Goal: Task Accomplishment & Management: Manage account settings

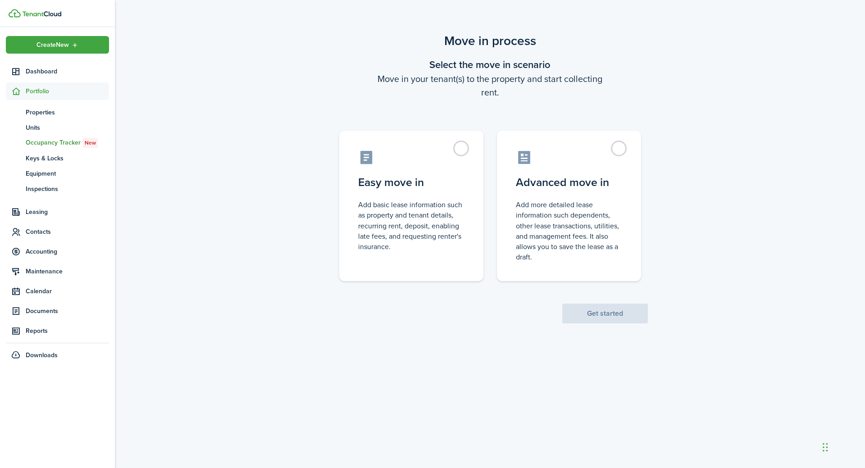
click at [596, 314] on span "Get started" at bounding box center [605, 313] width 86 height 9
click at [462, 150] on label "Easy move in Add basic lease information such as property and tenant details, r…" at bounding box center [411, 203] width 144 height 150
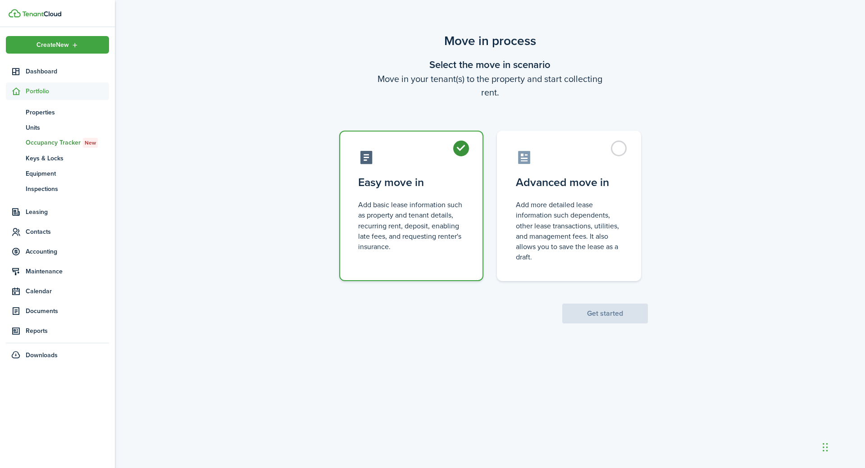
radio input "true"
click at [584, 316] on button "Get started" at bounding box center [605, 314] width 86 height 20
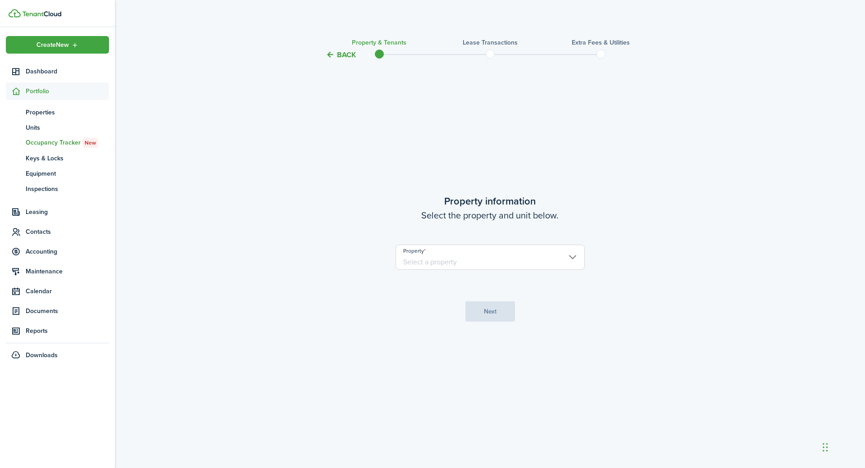
click at [468, 260] on input "Property" at bounding box center [490, 257] width 189 height 25
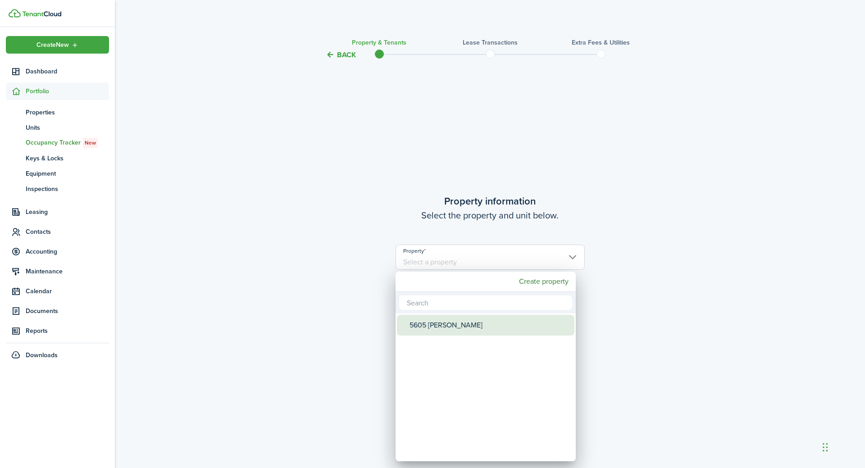
click at [463, 324] on div "5605 [PERSON_NAME]" at bounding box center [490, 325] width 160 height 21
type input "5605 [PERSON_NAME]"
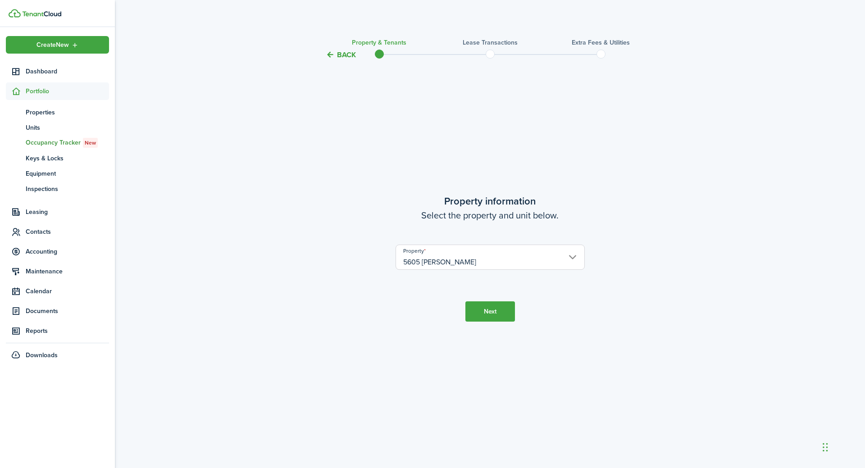
click at [344, 55] on button "Back" at bounding box center [341, 54] width 30 height 9
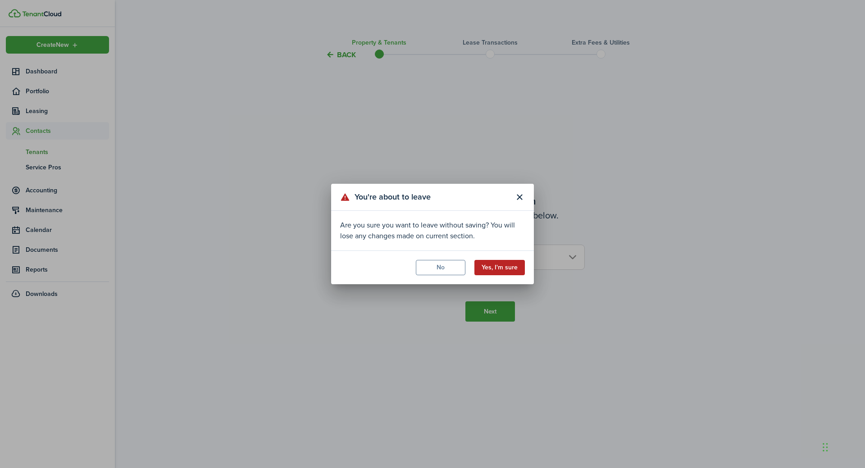
click at [489, 267] on button "Yes, I'm sure" at bounding box center [499, 267] width 50 height 15
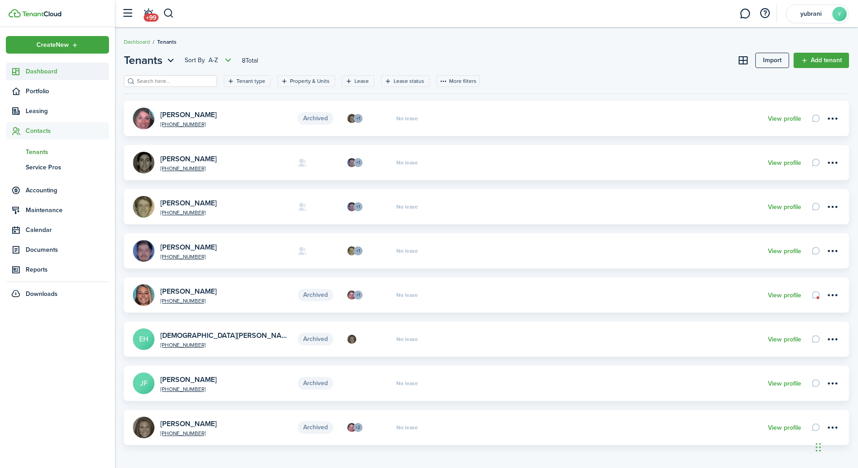
click at [42, 72] on span "Dashboard" at bounding box center [67, 71] width 83 height 9
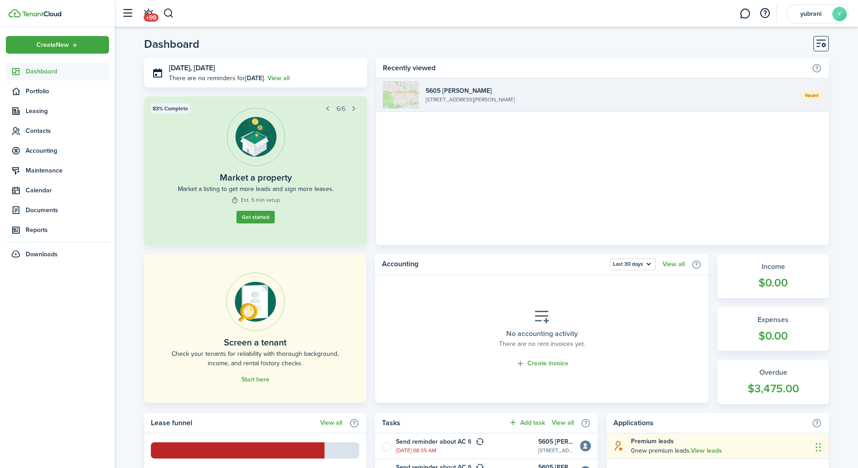
click at [522, 103] on widget-list-item-description "[STREET_ADDRESS][PERSON_NAME]" at bounding box center [610, 100] width 369 height 8
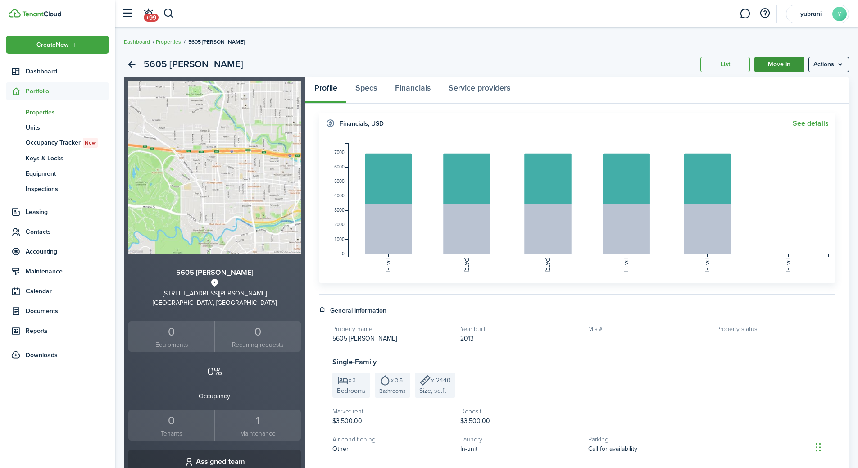
click at [788, 67] on link "Move in" at bounding box center [780, 64] width 50 height 15
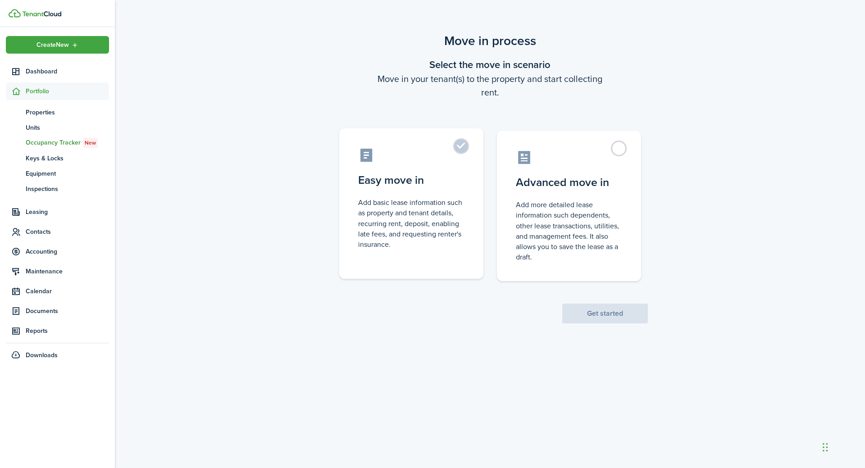
click at [427, 172] on control-radio-card-title "Easy move in" at bounding box center [411, 180] width 106 height 16
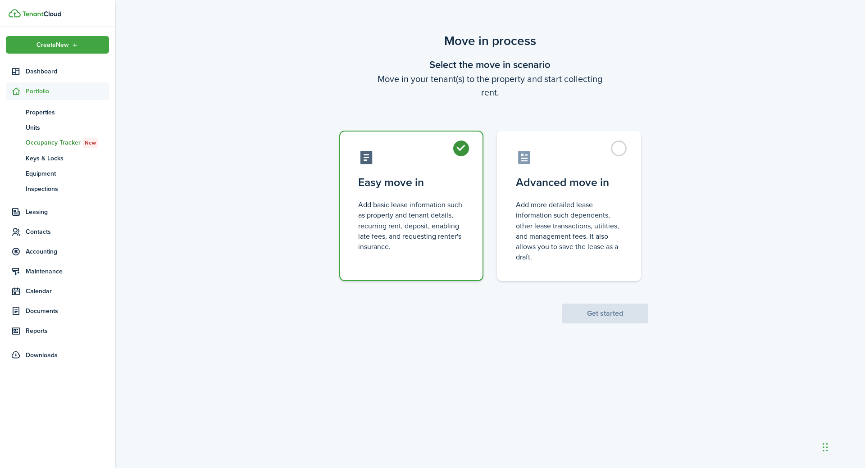
radio input "true"
click at [598, 312] on button "Get started" at bounding box center [605, 314] width 86 height 20
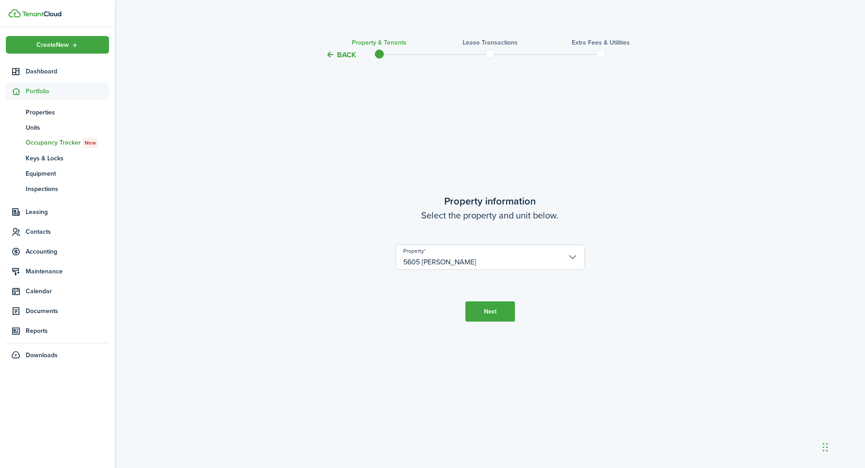
click at [502, 312] on button "Next" at bounding box center [490, 311] width 50 height 20
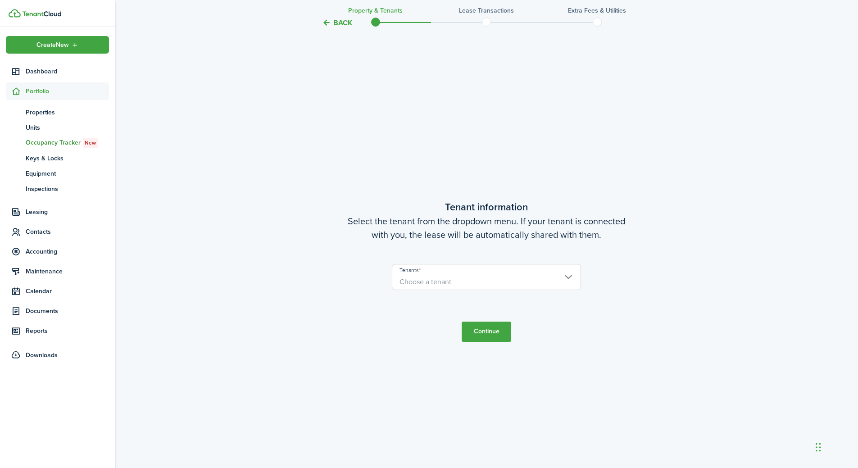
scroll to position [408, 0]
click at [462, 283] on span "Choose a tenant" at bounding box center [486, 281] width 188 height 15
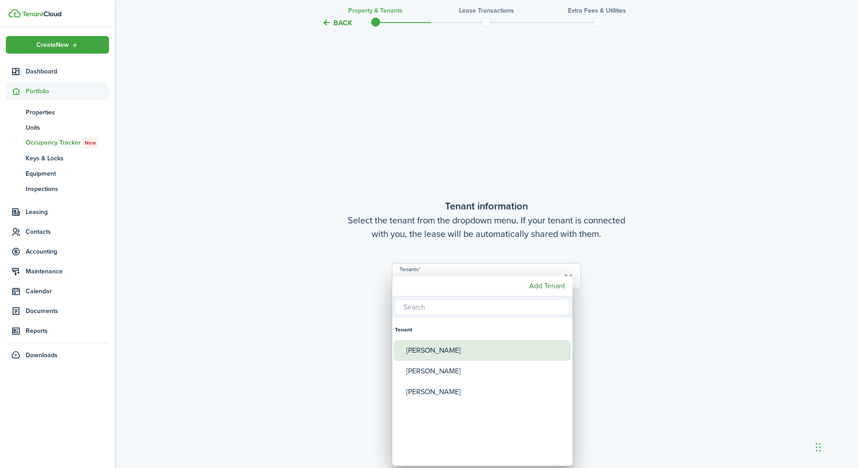
click at [438, 350] on div "[PERSON_NAME]" at bounding box center [486, 350] width 160 height 21
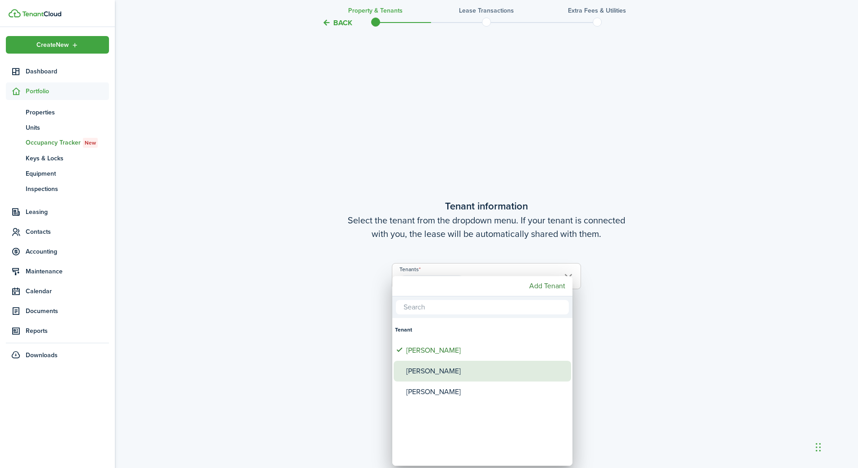
click at [441, 369] on div "[PERSON_NAME]" at bounding box center [486, 371] width 160 height 21
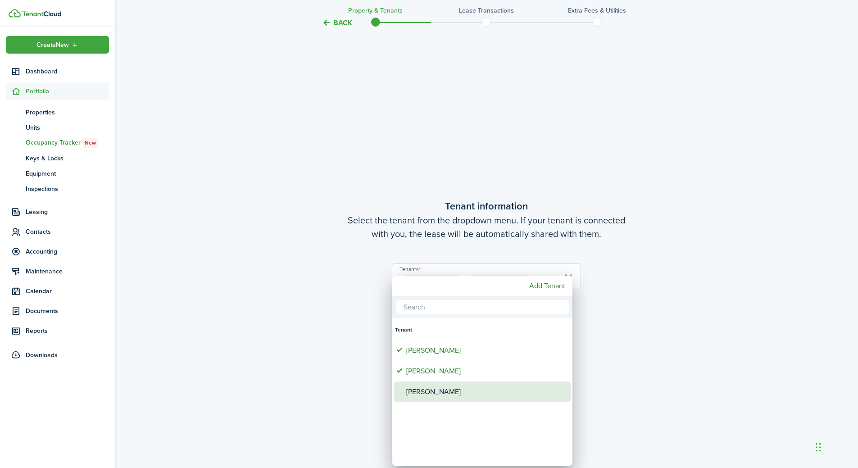
click at [447, 397] on div "[PERSON_NAME]" at bounding box center [486, 392] width 160 height 21
type input "[PERSON_NAME], [PERSON_NAME], [PERSON_NAME]"
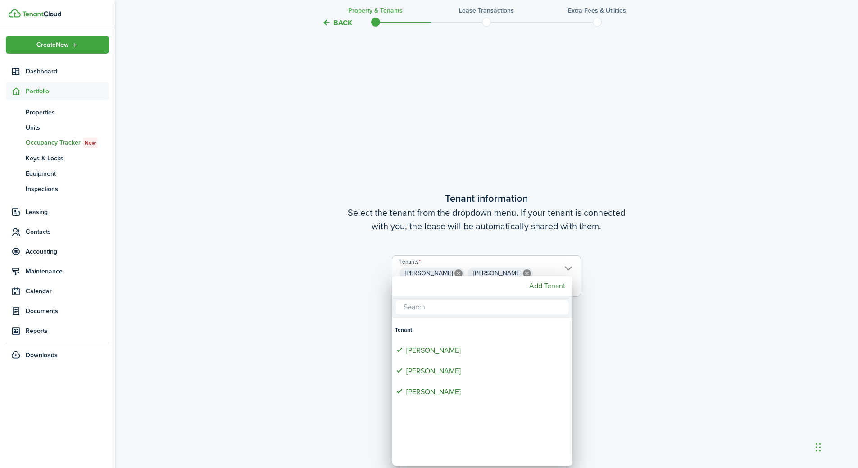
click at [615, 345] on div at bounding box center [429, 234] width 1003 height 612
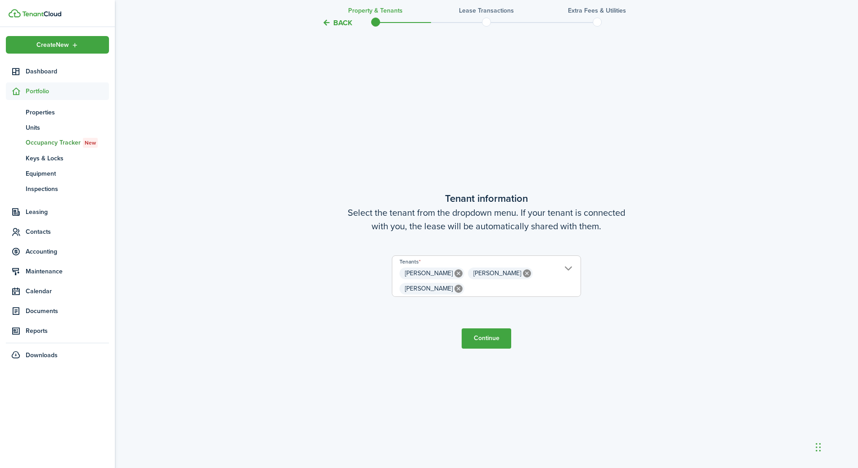
click at [473, 338] on button "Continue" at bounding box center [487, 338] width 50 height 20
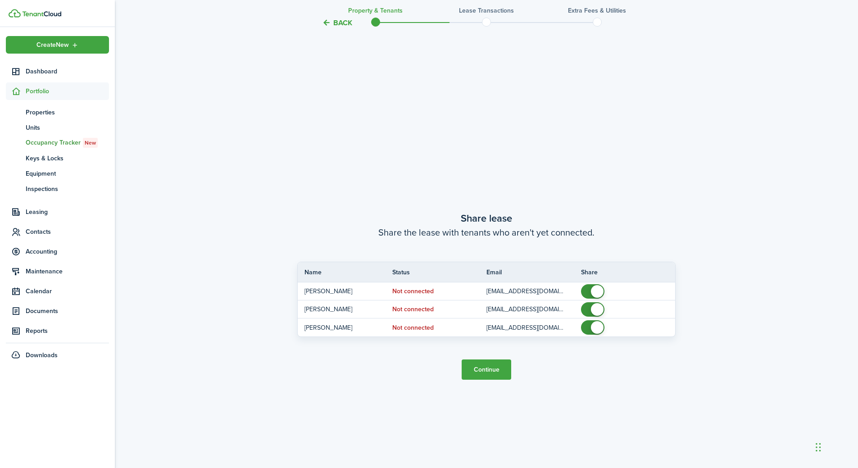
scroll to position [876, 0]
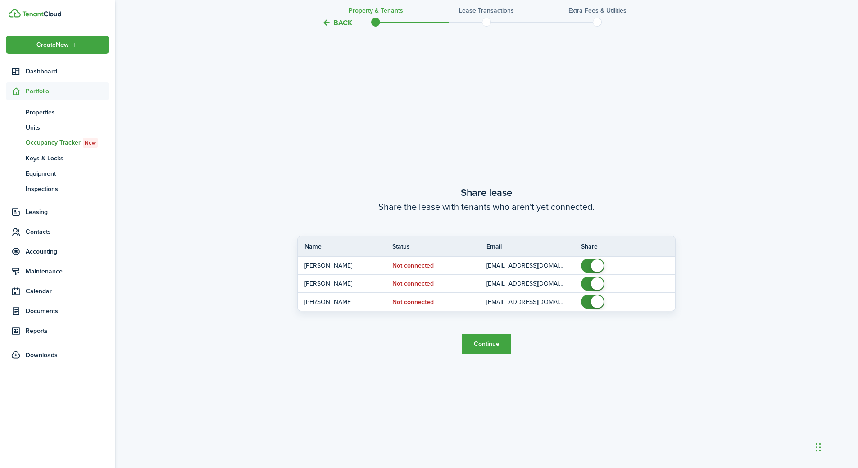
click at [479, 342] on button "Continue" at bounding box center [487, 344] width 50 height 20
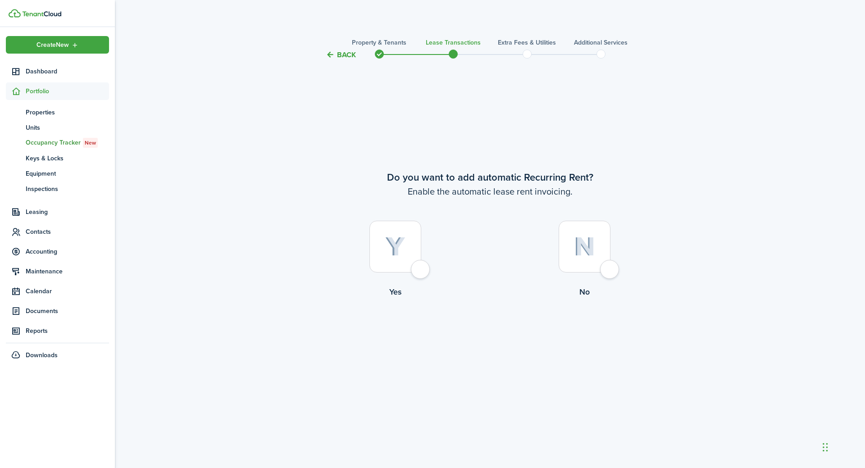
click at [392, 272] on div at bounding box center [395, 247] width 52 height 52
radio input "true"
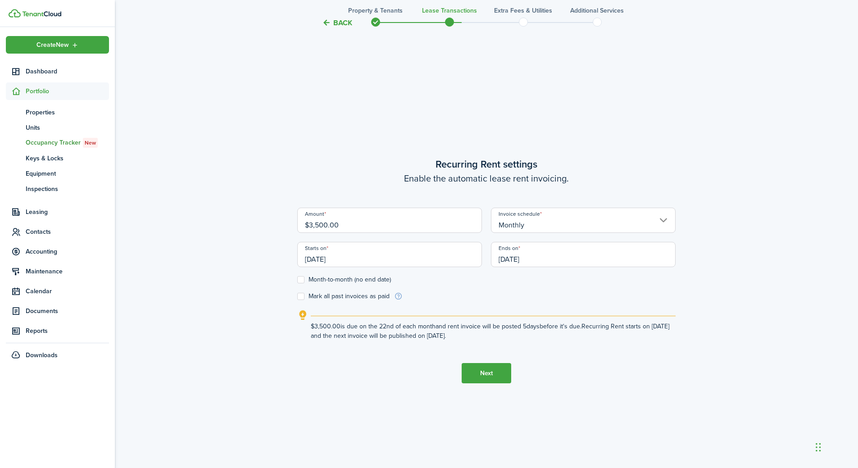
scroll to position [408, 0]
click at [367, 258] on input "[DATE]" at bounding box center [389, 254] width 185 height 25
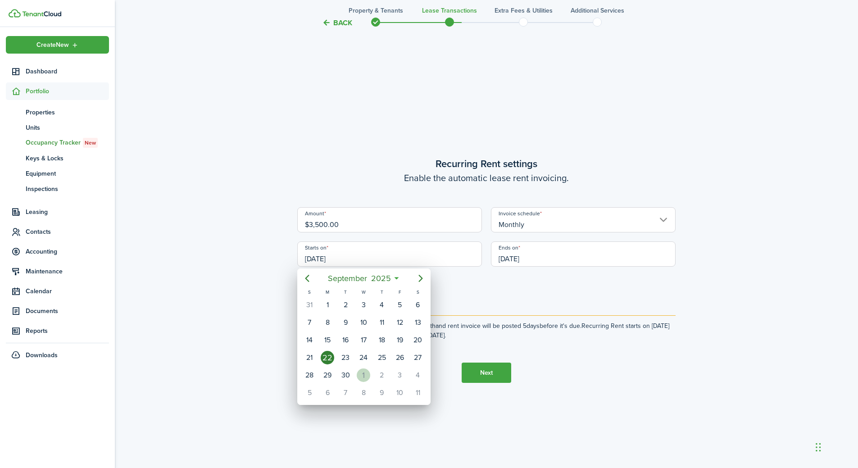
click at [368, 377] on div "1" at bounding box center [364, 376] width 14 height 14
type input "[DATE]"
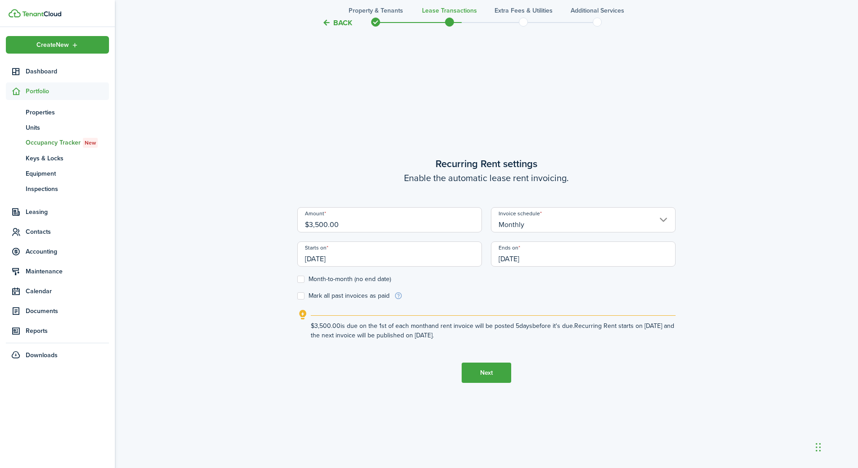
scroll to position [0, 0]
click at [531, 252] on input "[DATE]" at bounding box center [583, 254] width 185 height 25
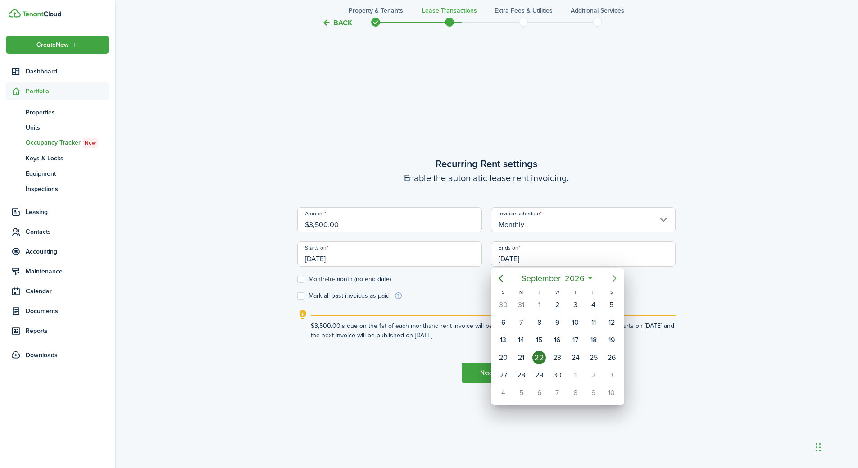
click at [613, 280] on icon "Next page" at bounding box center [614, 278] width 11 height 11
click at [610, 372] on div "31" at bounding box center [612, 376] width 14 height 14
type input "[DATE]"
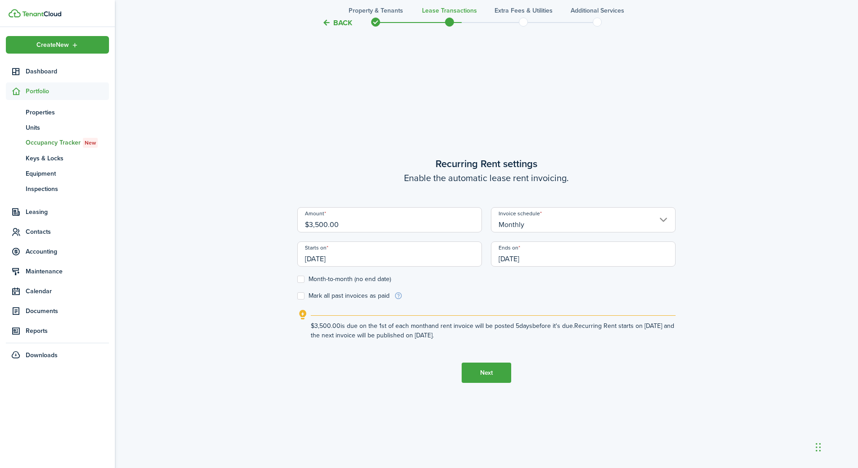
click at [478, 373] on button "Next" at bounding box center [487, 373] width 50 height 20
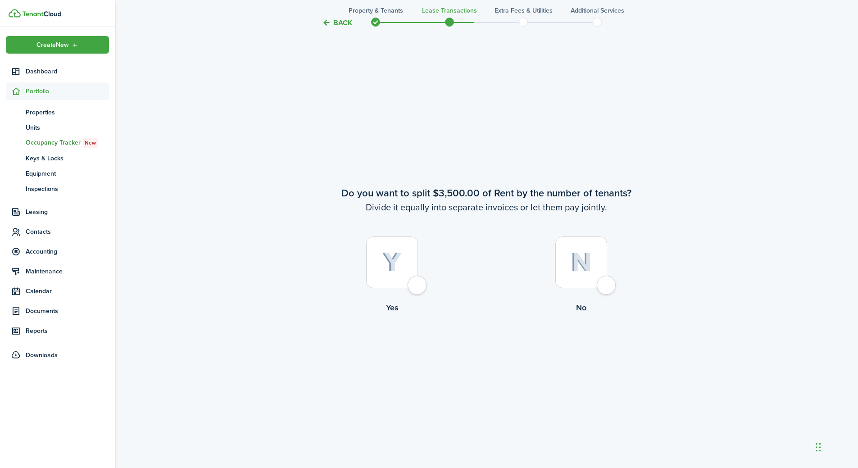
scroll to position [876, 0]
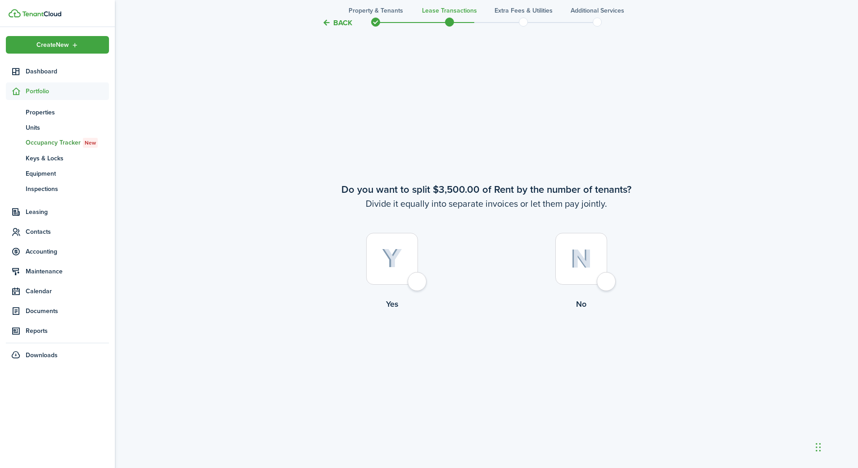
click at [590, 285] on label "No" at bounding box center [581, 274] width 189 height 82
radio input "true"
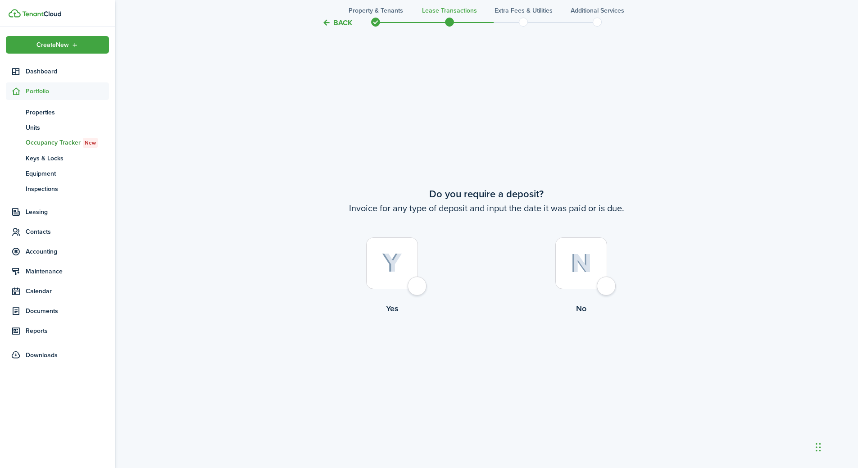
scroll to position [1344, 0]
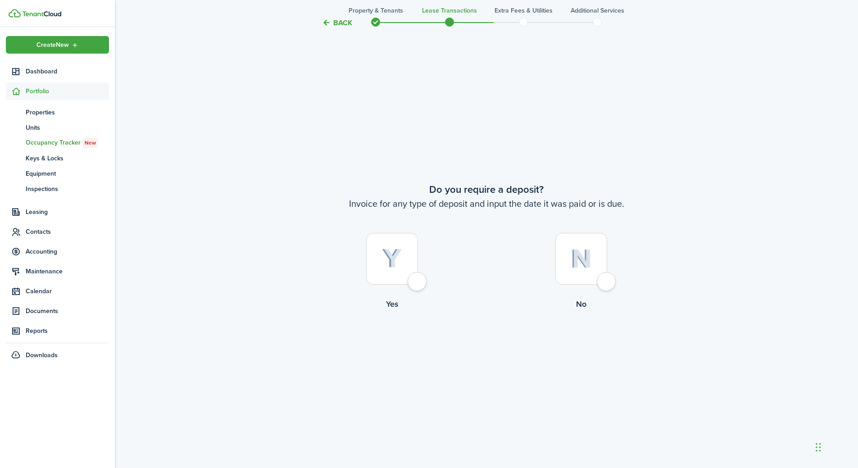
click at [406, 266] on div at bounding box center [392, 259] width 52 height 52
radio input "true"
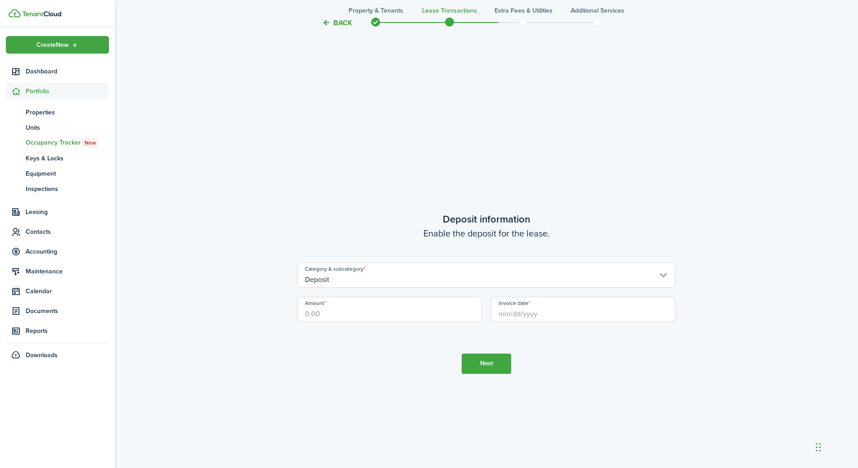
scroll to position [1812, 0]
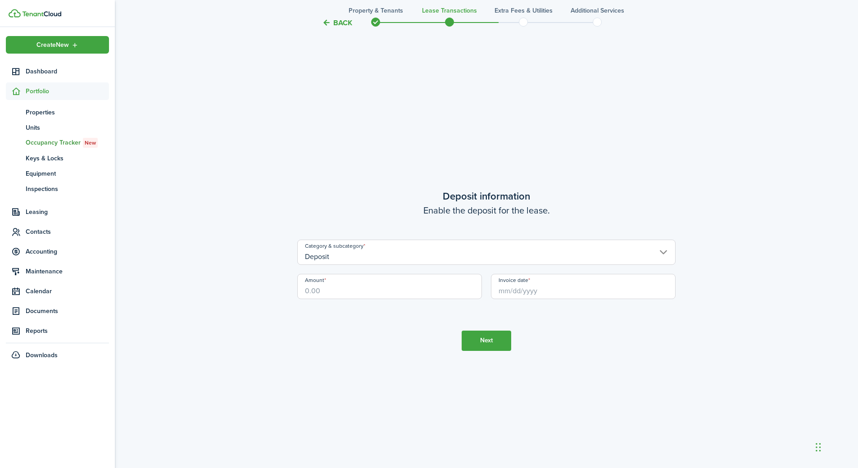
click at [397, 291] on input "Amount" at bounding box center [389, 286] width 185 height 25
drag, startPoint x: 397, startPoint y: 291, endPoint x: 214, endPoint y: 285, distance: 183.0
click at [537, 291] on input "Invoice date" at bounding box center [583, 286] width 185 height 25
type input "$4,200.00"
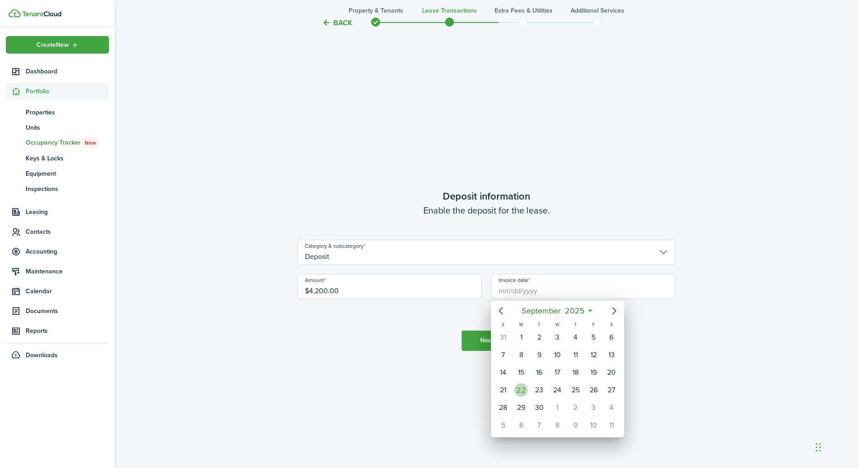
click at [524, 388] on div "22" at bounding box center [522, 390] width 14 height 14
type input "[DATE]"
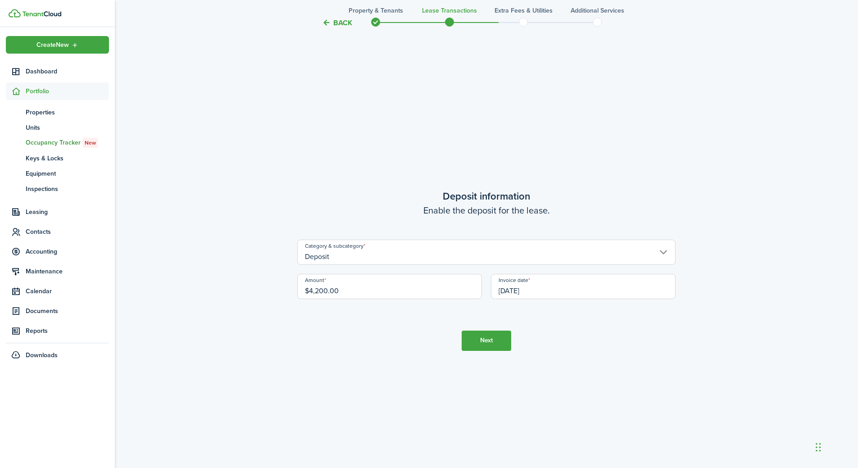
click at [495, 340] on button "Next" at bounding box center [487, 341] width 50 height 20
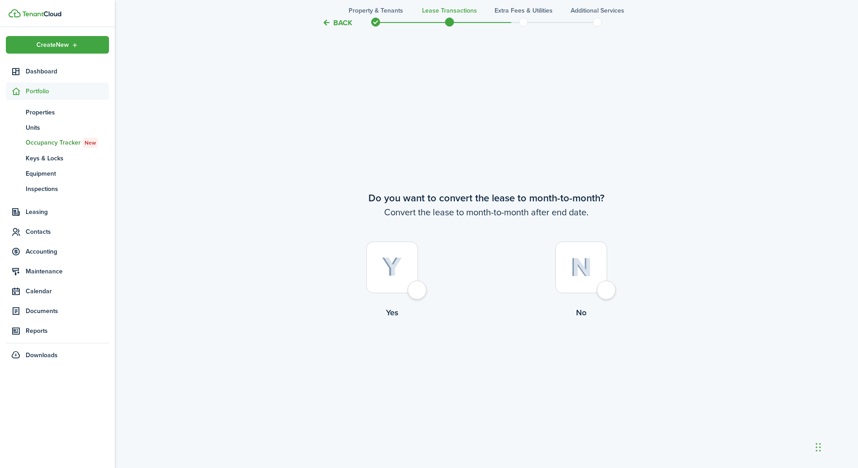
scroll to position [2280, 0]
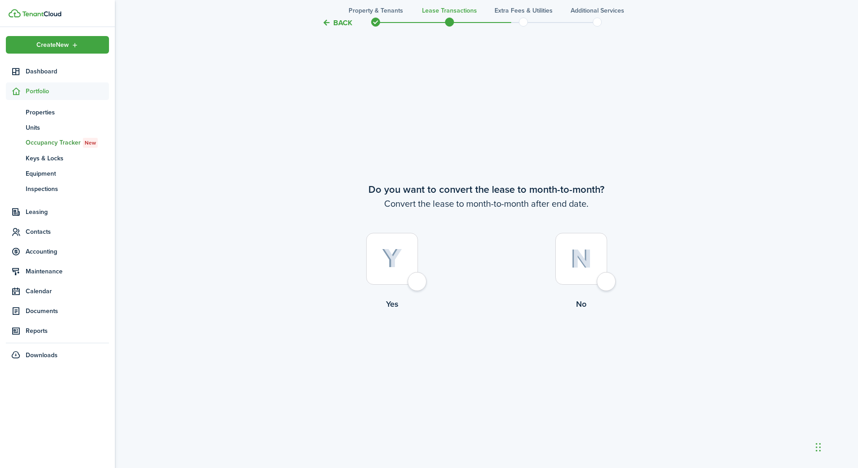
click at [418, 285] on div at bounding box center [392, 259] width 52 height 52
radio input "true"
click at [480, 346] on button "Continue" at bounding box center [487, 347] width 50 height 20
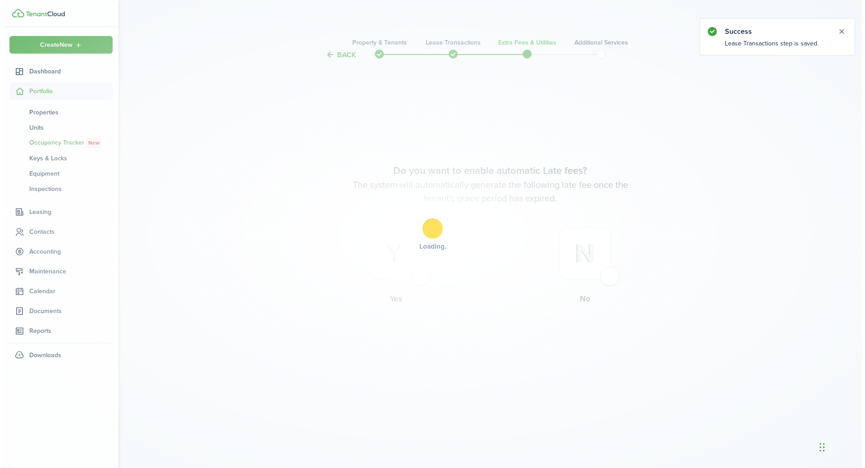
scroll to position [0, 0]
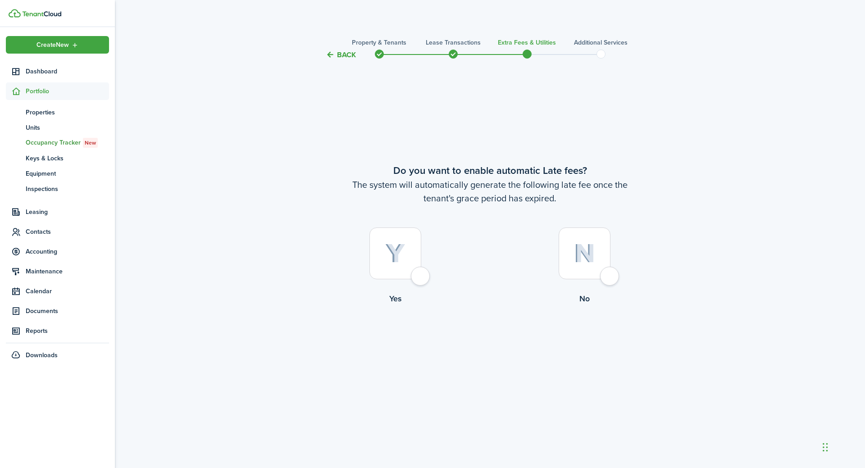
click at [421, 276] on div at bounding box center [395, 254] width 52 height 52
radio input "true"
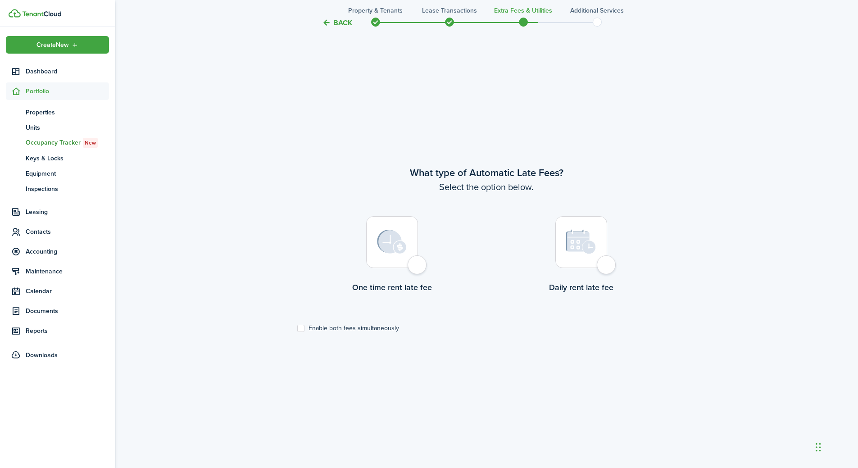
scroll to position [408, 0]
click at [417, 268] on div at bounding box center [392, 242] width 52 height 52
radio input "true"
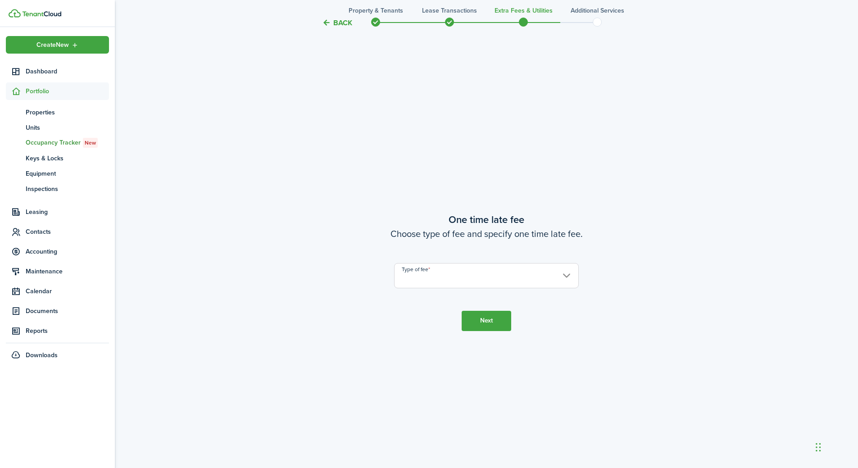
scroll to position [876, 0]
click at [346, 18] on button "Back" at bounding box center [337, 22] width 30 height 9
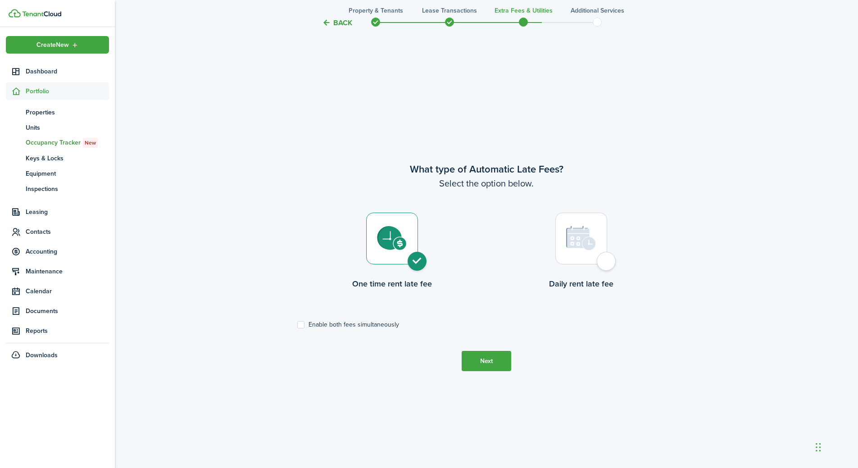
scroll to position [408, 0]
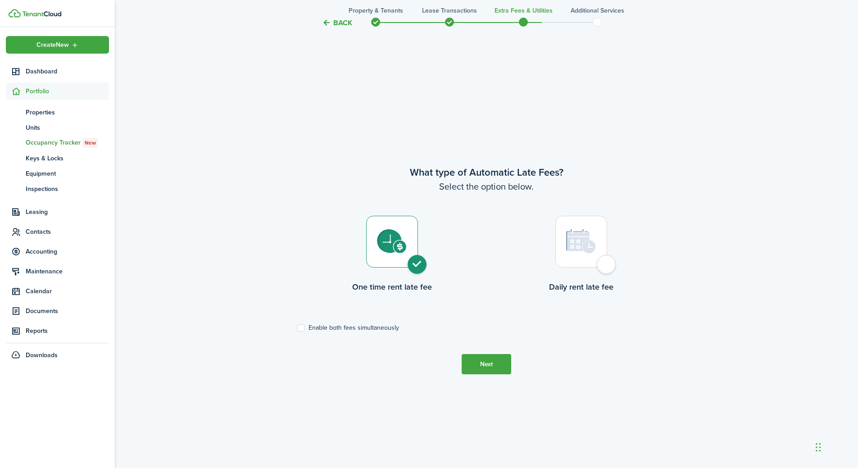
click at [360, 326] on label "Enable both fees simultaneously" at bounding box center [348, 327] width 102 height 7
click at [297, 328] on input "Enable both fees simultaneously" at bounding box center [297, 328] width 0 height 0
checkbox input "true"
click at [492, 365] on button "Next" at bounding box center [487, 364] width 50 height 20
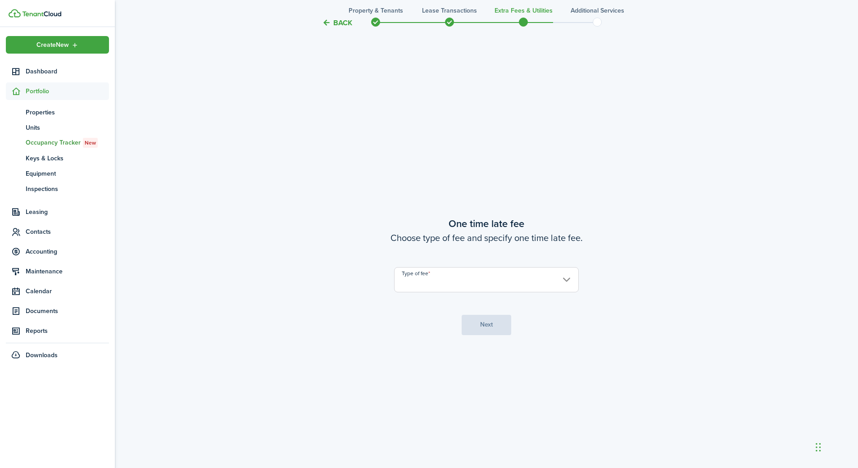
scroll to position [876, 0]
click at [431, 274] on input "Type of fee" at bounding box center [486, 273] width 185 height 25
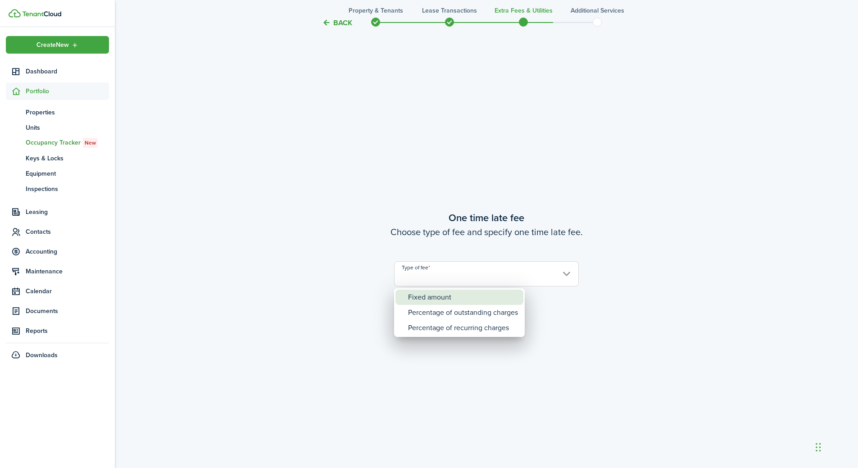
click at [435, 292] on div "Fixed amount" at bounding box center [463, 297] width 110 height 15
type input "Fixed amount"
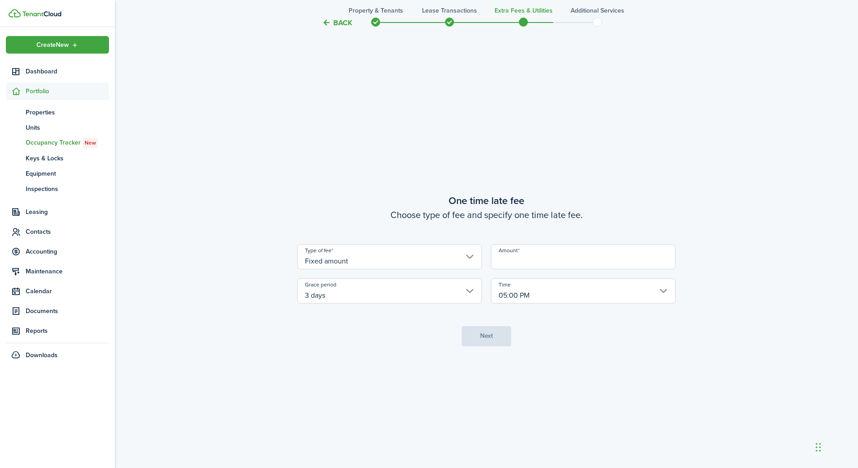
click at [574, 261] on input "Amount" at bounding box center [583, 256] width 185 height 25
click at [517, 296] on input "05:00 PM" at bounding box center [583, 290] width 185 height 25
type input "$75.00"
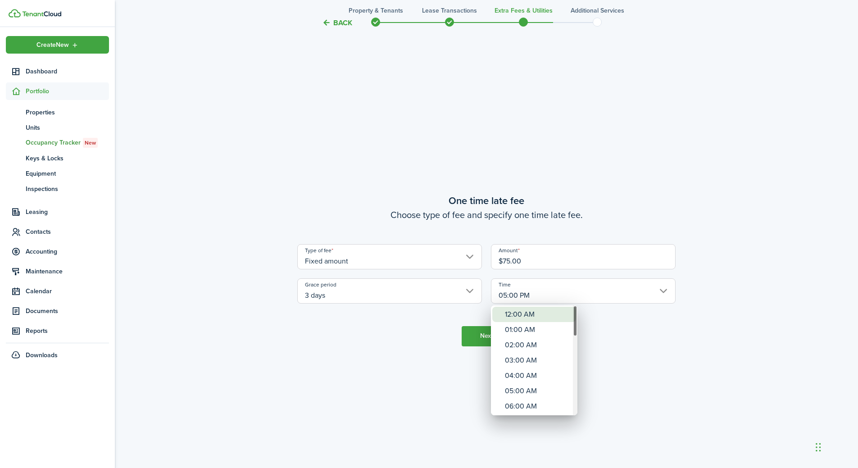
click at [517, 315] on div "12:00 AM" at bounding box center [538, 314] width 66 height 15
type input "12:00 AM"
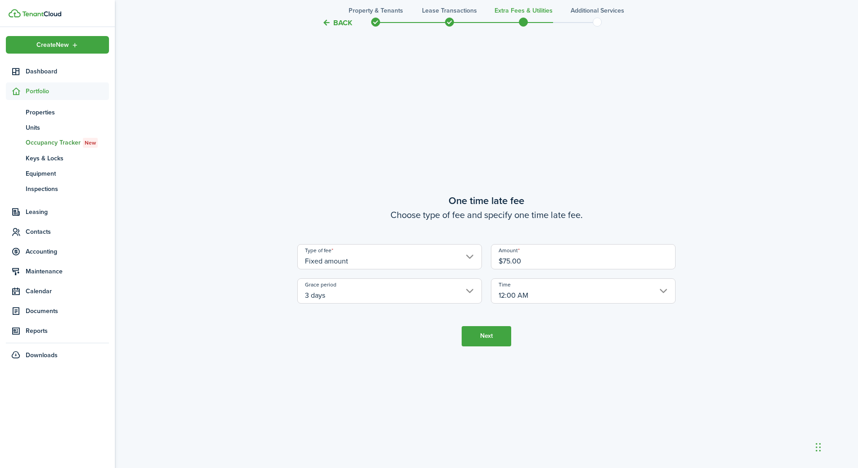
click at [492, 338] on button "Next" at bounding box center [487, 336] width 50 height 20
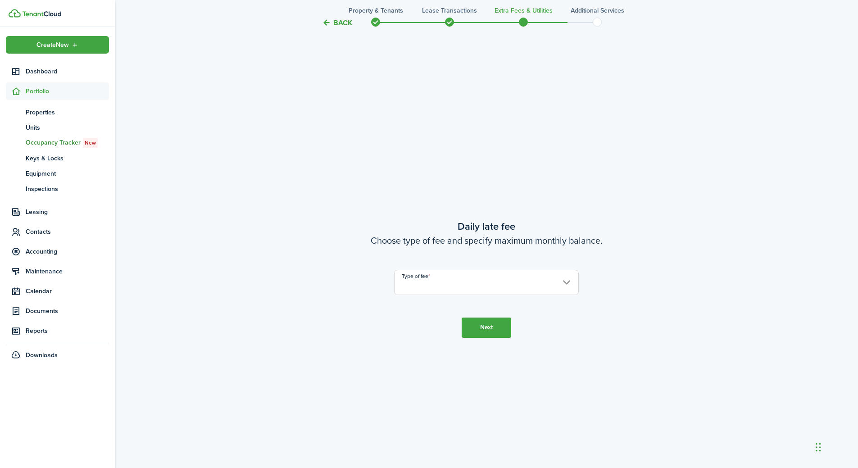
scroll to position [1344, 0]
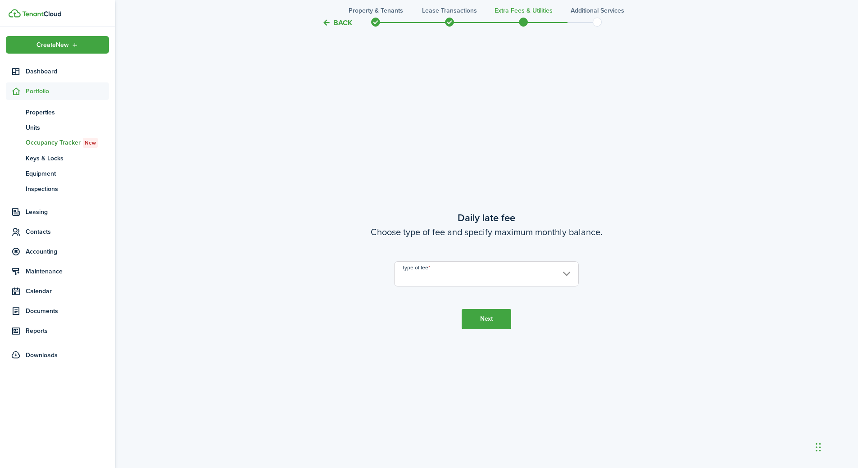
click at [481, 277] on input "Type of fee" at bounding box center [486, 273] width 185 height 25
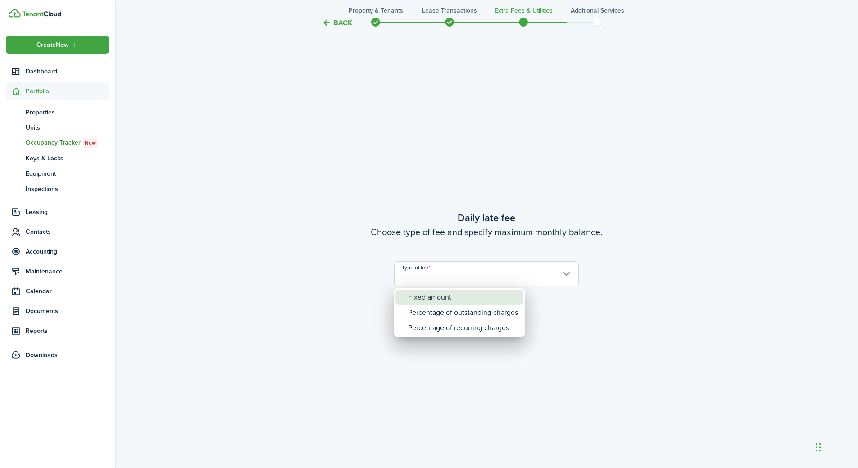
click at [432, 296] on div "Fixed amount" at bounding box center [463, 297] width 110 height 15
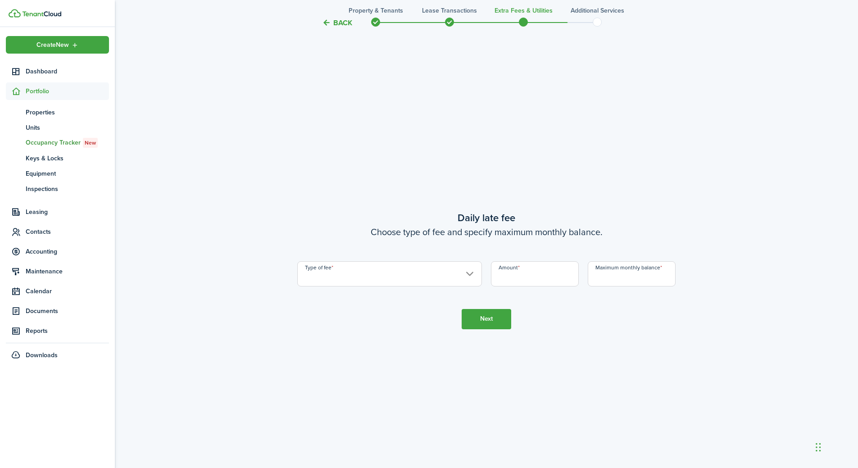
type input "Fixed amount"
click at [509, 276] on input "Amount" at bounding box center [535, 273] width 88 height 25
type input "$30.00"
click at [615, 278] on input "Maximum monthly balance" at bounding box center [632, 273] width 88 height 25
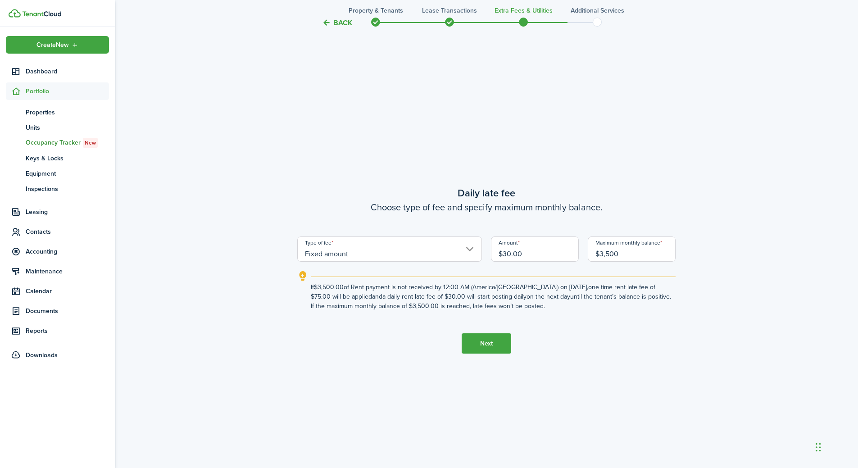
type input "$3,500.00"
click at [472, 347] on button "Next" at bounding box center [487, 343] width 50 height 20
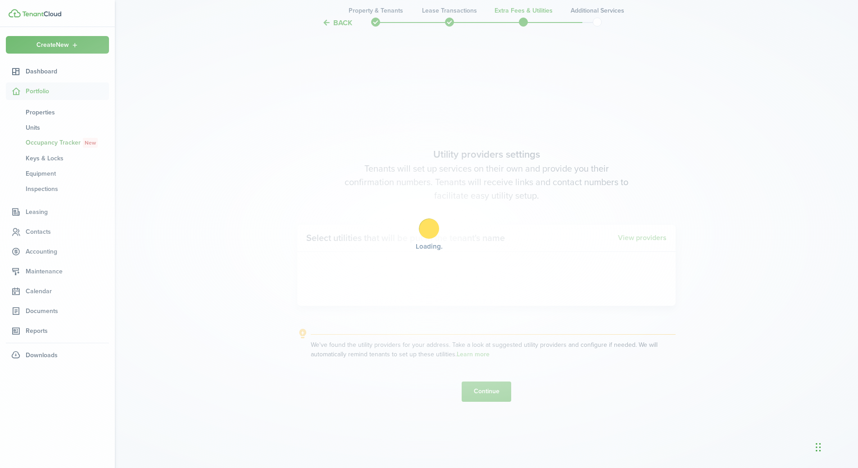
scroll to position [1812, 0]
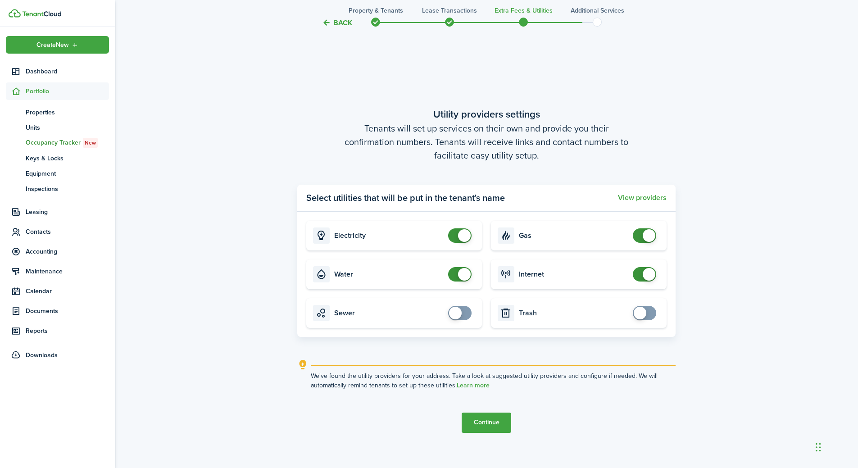
checkbox input "true"
click at [457, 311] on span at bounding box center [455, 313] width 13 height 13
checkbox input "true"
click at [640, 312] on span at bounding box center [640, 313] width 13 height 13
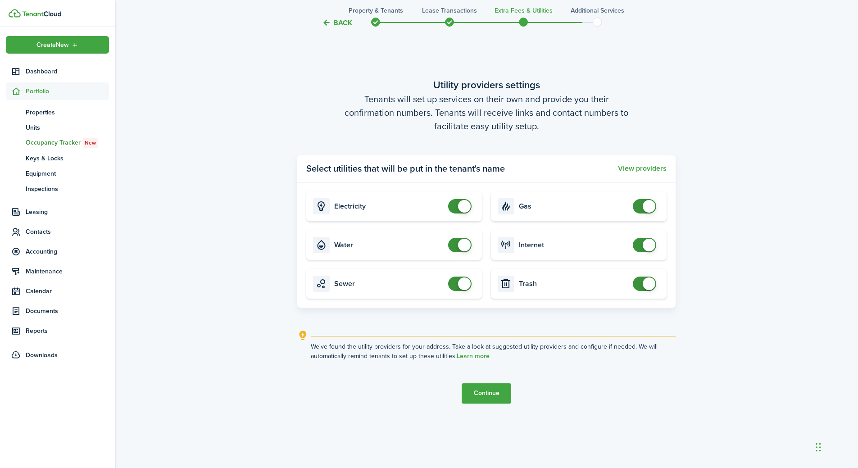
scroll to position [1857, 0]
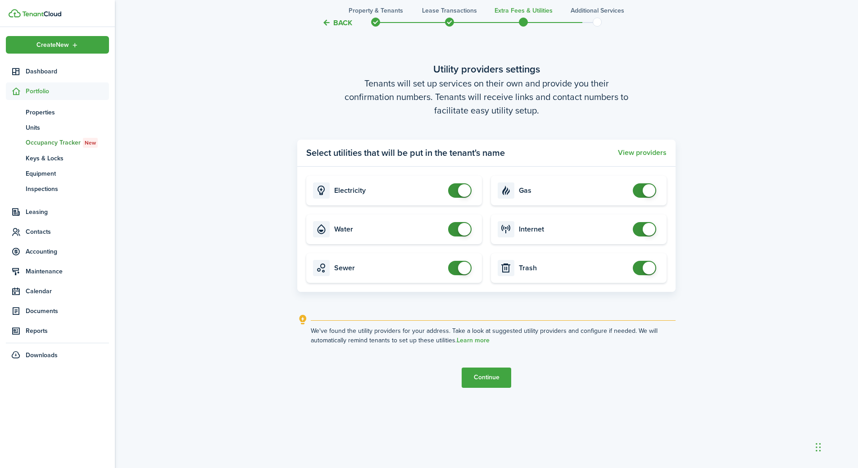
click at [499, 373] on button "Continue" at bounding box center [487, 378] width 50 height 20
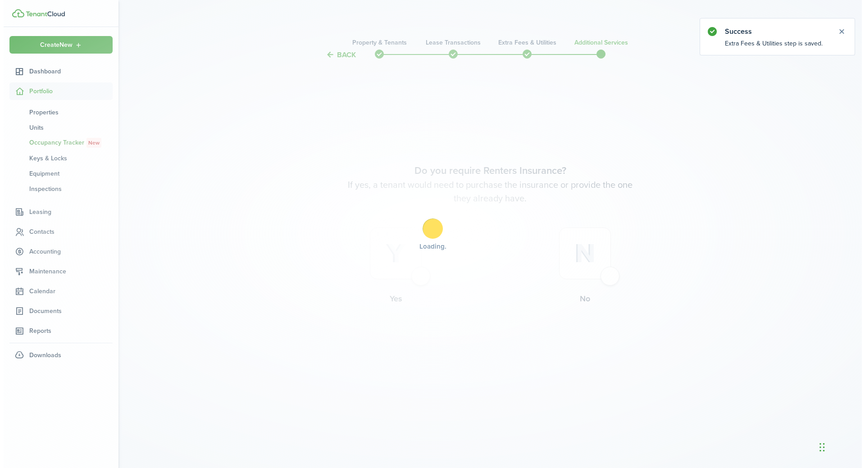
scroll to position [0, 0]
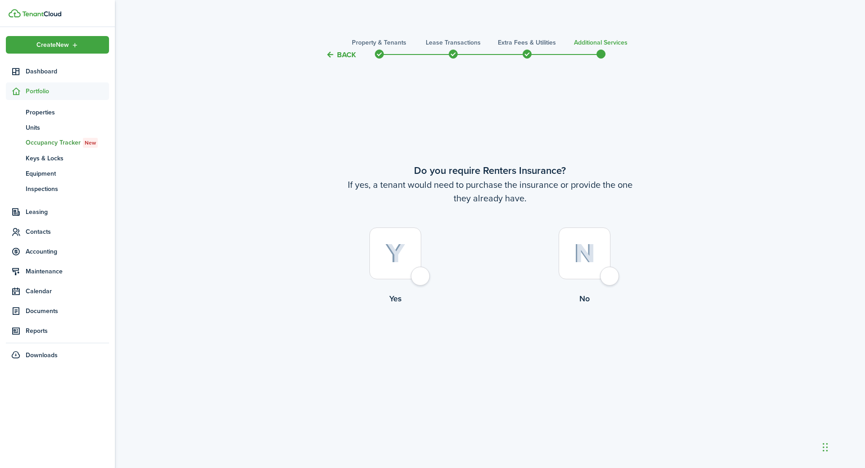
click at [421, 250] on div at bounding box center [395, 254] width 52 height 52
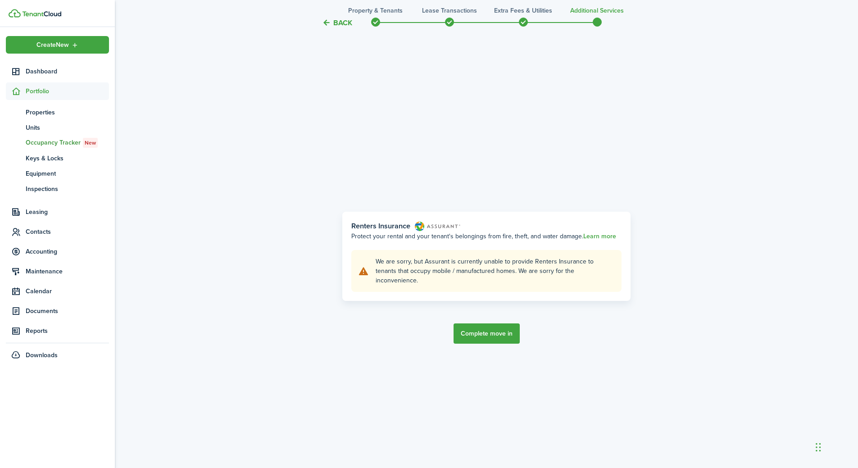
scroll to position [408, 0]
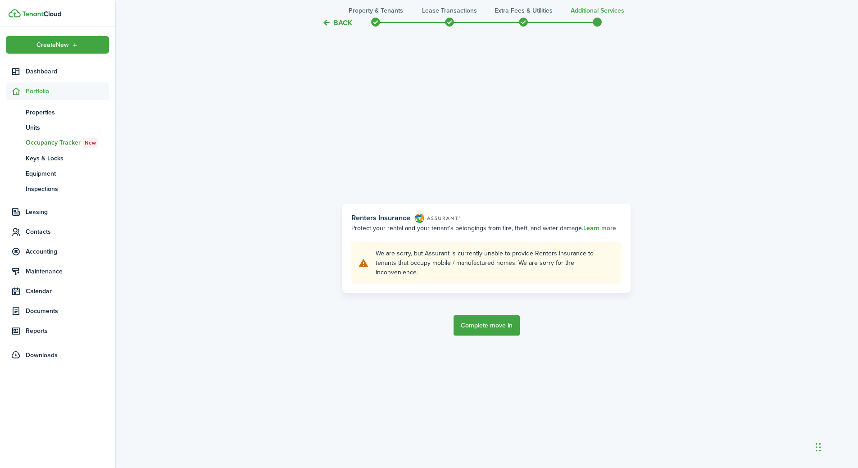
click at [488, 321] on button "Complete move in" at bounding box center [487, 325] width 66 height 20
radio input "false"
radio input "true"
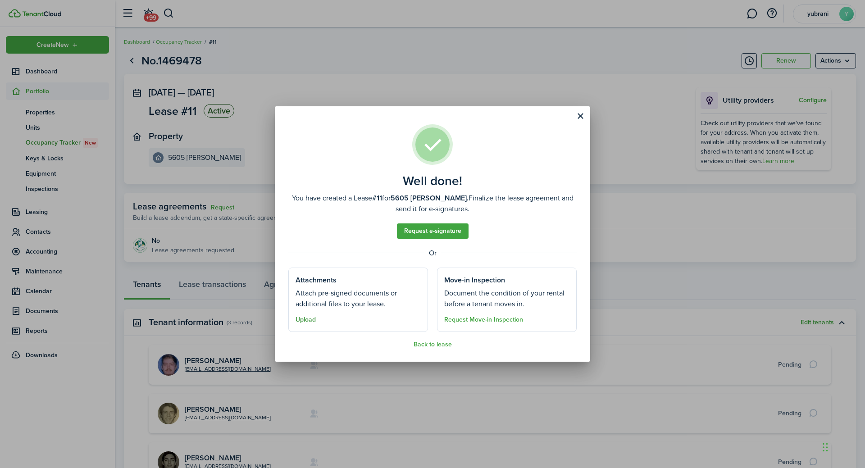
click at [302, 318] on button "Upload" at bounding box center [306, 319] width 20 height 7
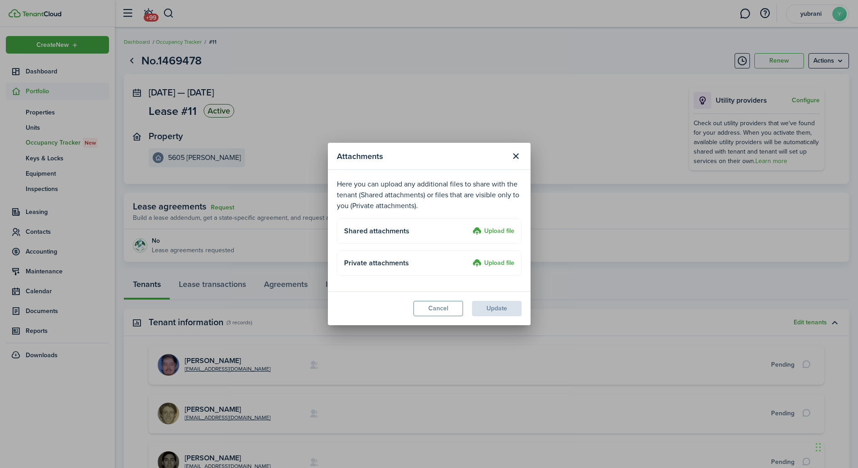
click at [496, 228] on label "Upload file" at bounding box center [494, 231] width 42 height 11
click at [470, 226] on input "Upload file" at bounding box center [470, 226] width 0 height 0
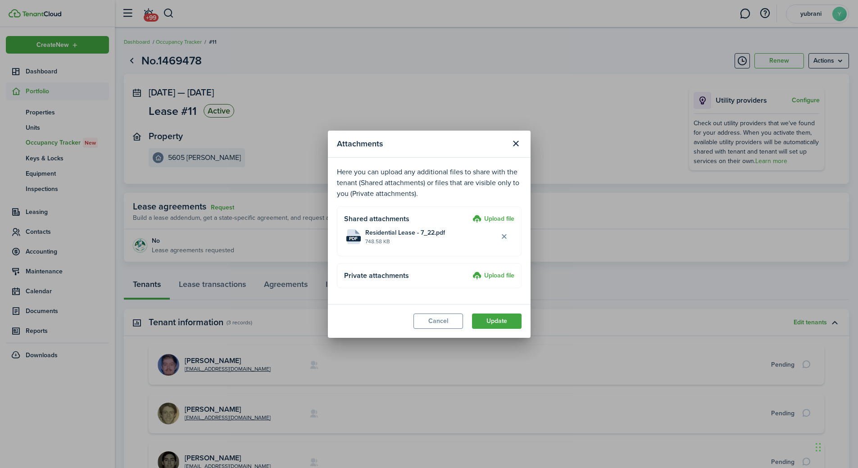
click at [491, 216] on label "Upload file" at bounding box center [494, 219] width 42 height 11
click at [470, 214] on input "Upload file" at bounding box center [470, 214] width 0 height 0
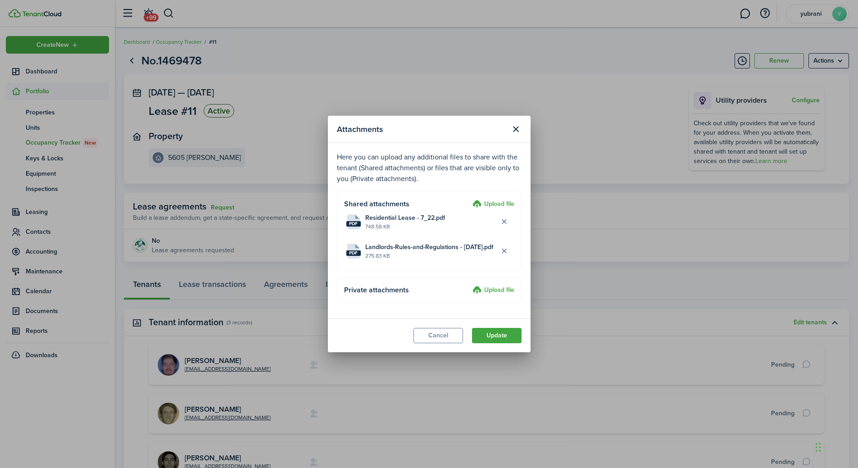
click at [501, 205] on label "Upload file" at bounding box center [494, 204] width 42 height 11
click at [470, 199] on input "Upload file" at bounding box center [470, 199] width 0 height 0
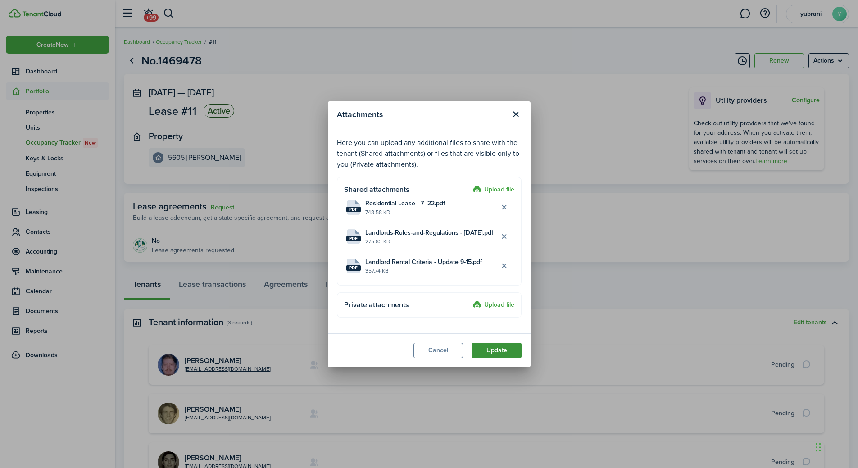
click at [511, 353] on button "Update" at bounding box center [497, 350] width 50 height 15
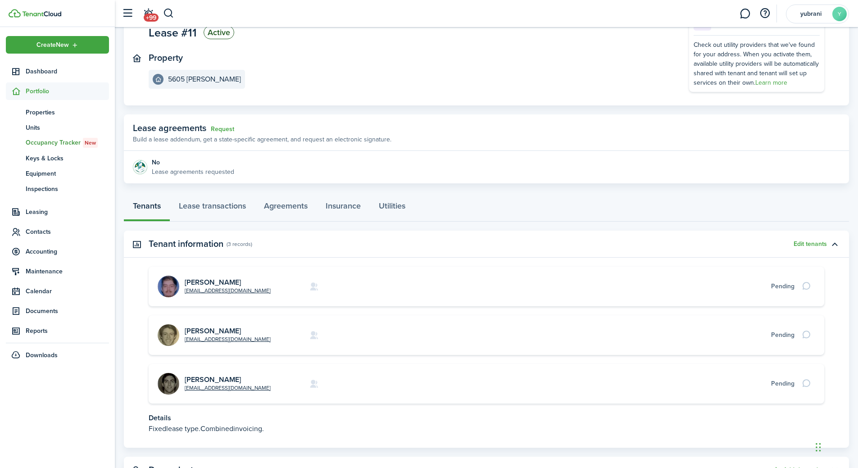
scroll to position [119, 0]
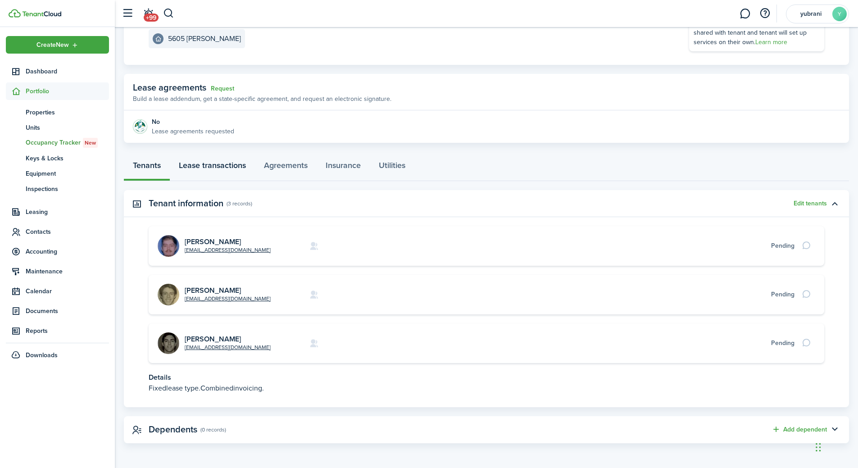
click at [218, 166] on link "Lease transactions" at bounding box center [212, 167] width 85 height 27
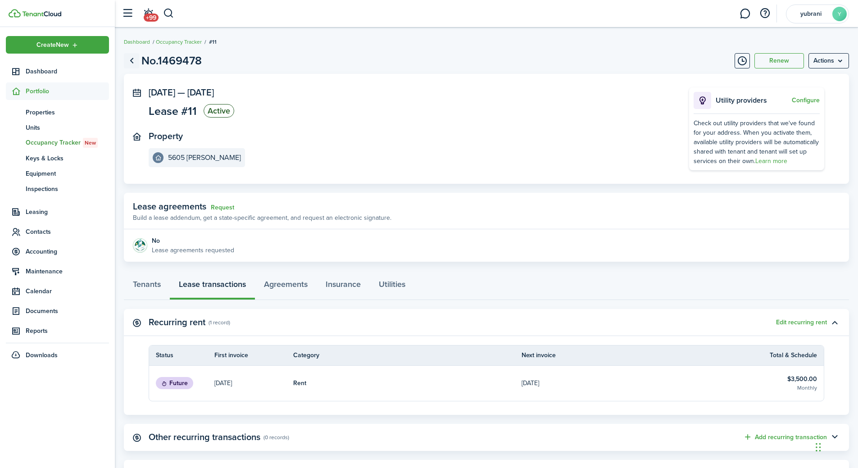
click at [131, 62] on link "Go back" at bounding box center [131, 60] width 15 height 15
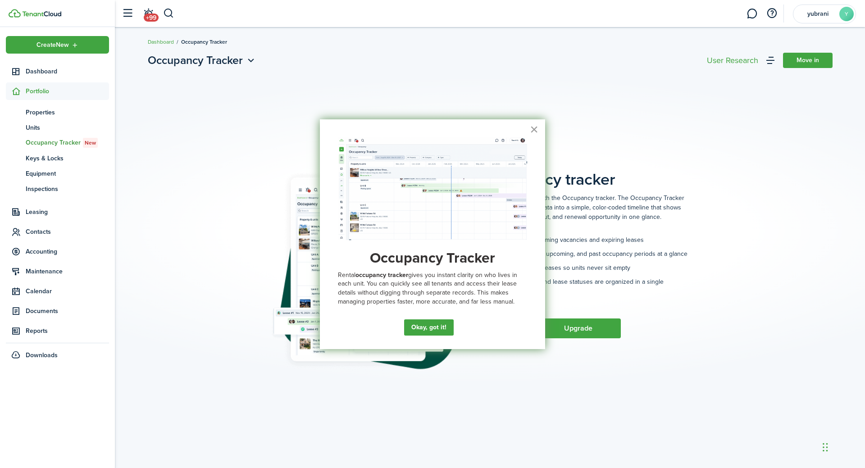
click at [532, 125] on button "×" at bounding box center [534, 129] width 9 height 14
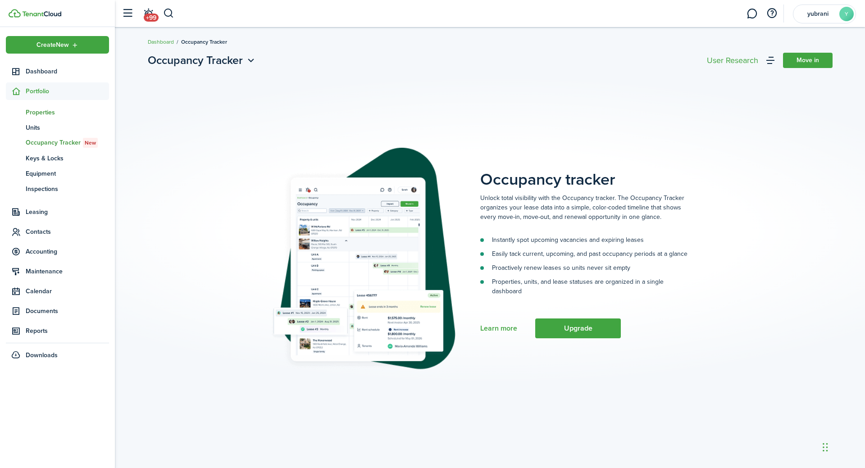
click at [43, 111] on span "Properties" at bounding box center [67, 112] width 83 height 9
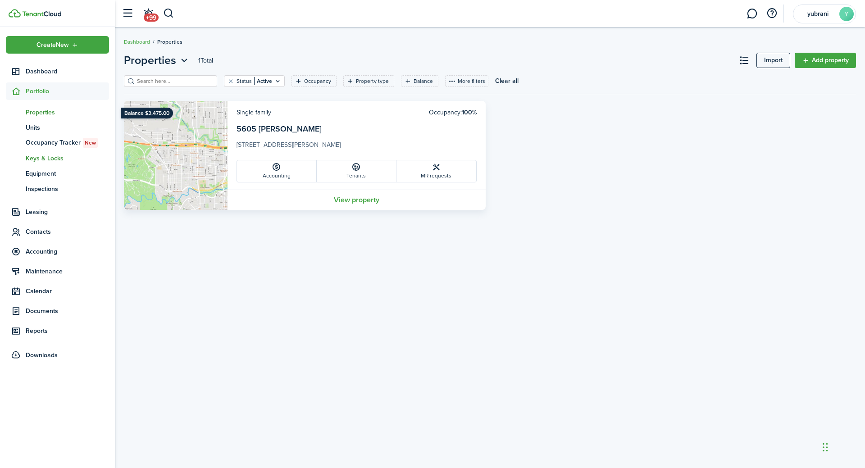
click at [49, 159] on span "Keys & Locks" at bounding box center [67, 158] width 83 height 9
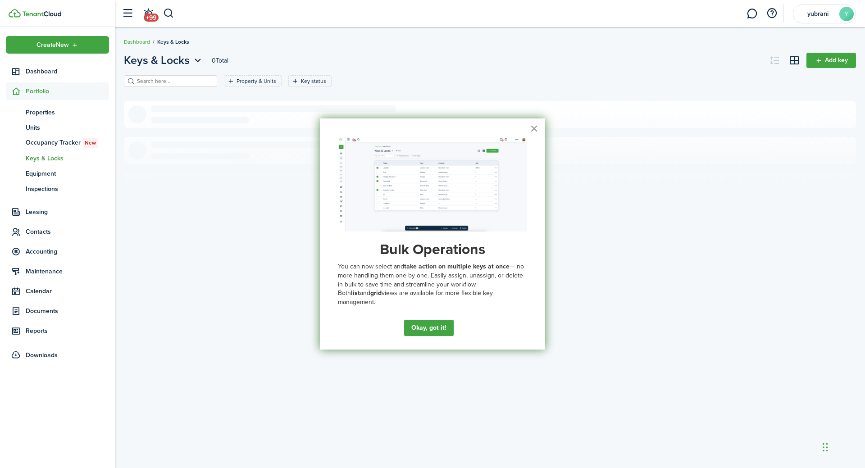
click at [537, 126] on button "×" at bounding box center [534, 128] width 9 height 14
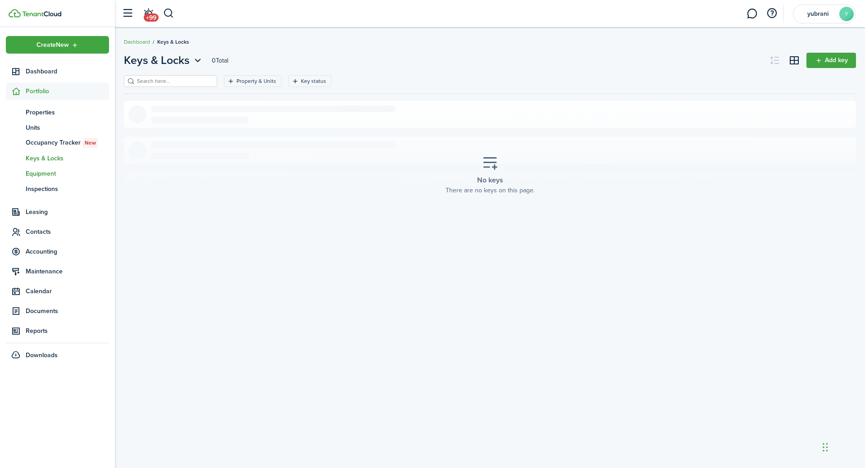
click at [43, 173] on span "Equipment" at bounding box center [67, 173] width 83 height 9
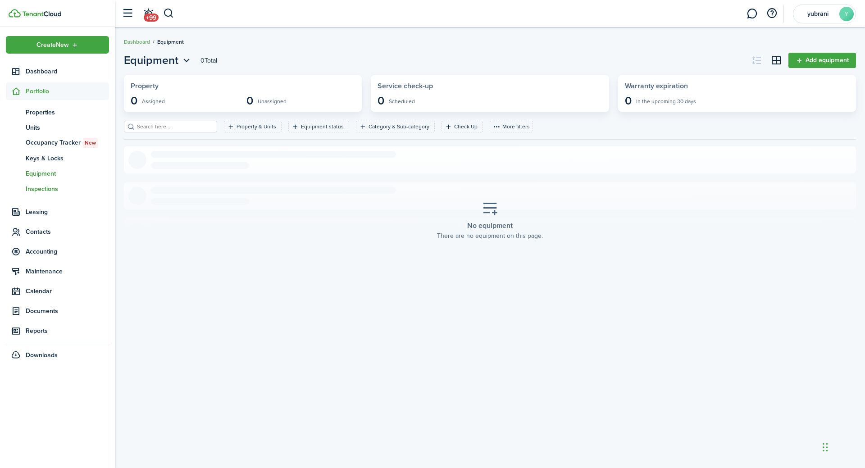
click at [40, 190] on span "Inspections" at bounding box center [67, 188] width 83 height 9
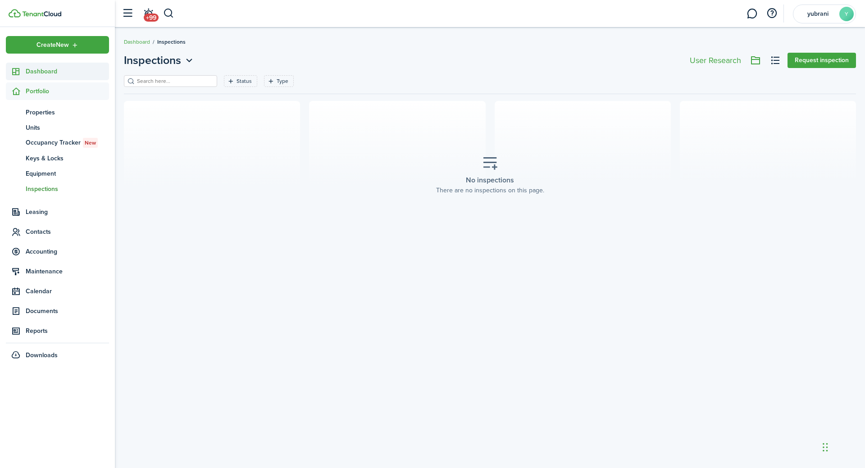
click at [40, 69] on span "Dashboard" at bounding box center [67, 71] width 83 height 9
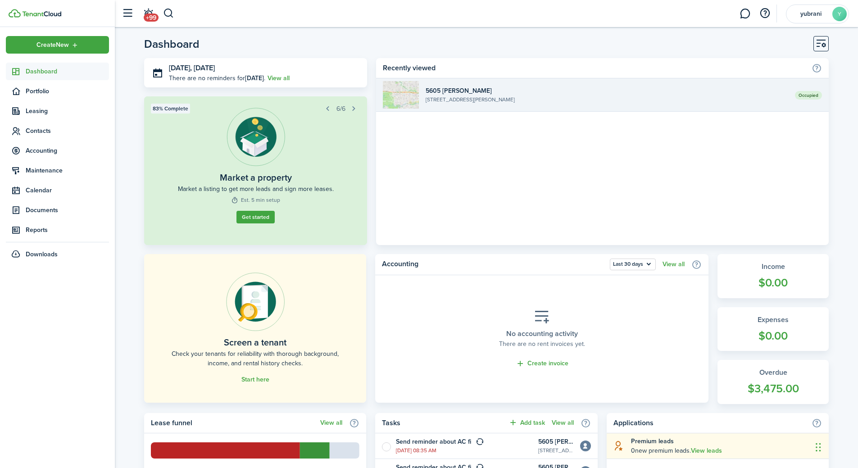
click at [460, 88] on widget-list-item-title "5605 [PERSON_NAME]" at bounding box center [607, 90] width 363 height 9
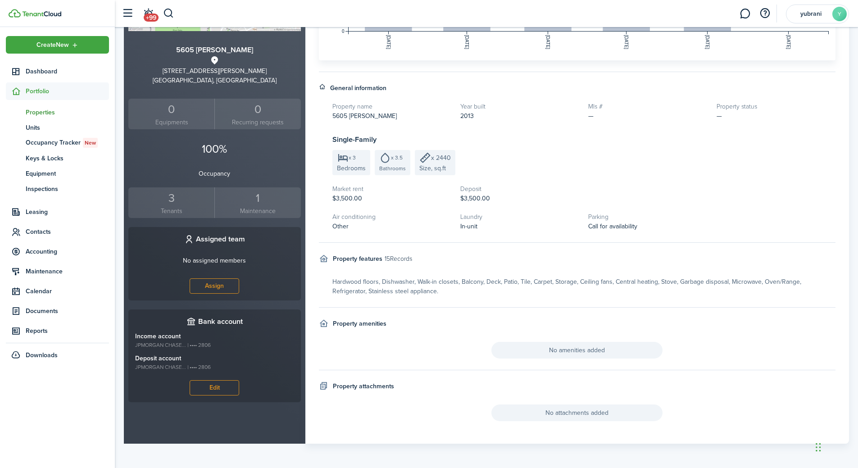
scroll to position [223, 0]
click at [47, 228] on span "Contacts" at bounding box center [67, 231] width 83 height 9
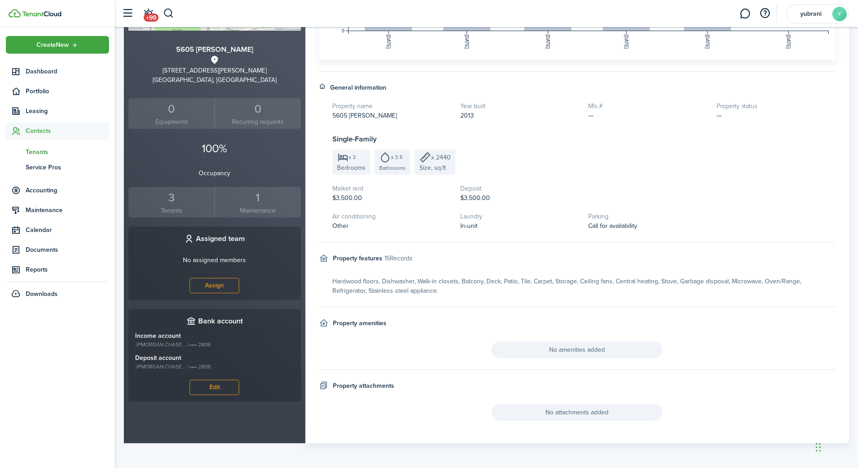
click at [33, 150] on span "Tenants" at bounding box center [67, 151] width 83 height 9
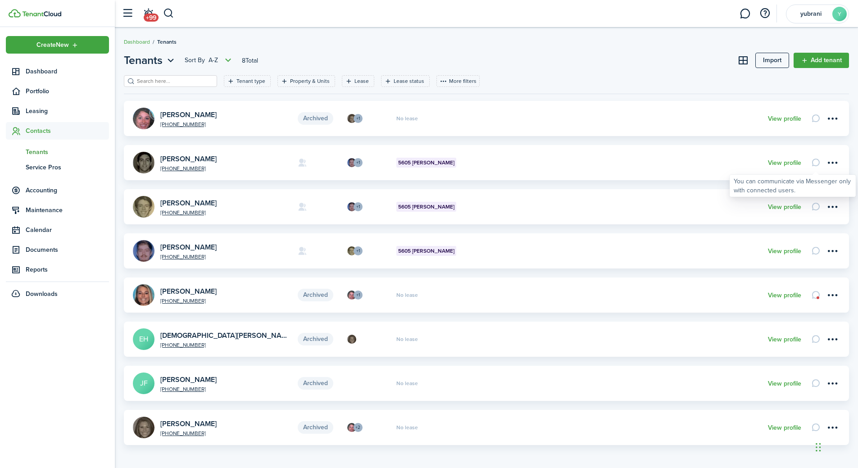
click at [816, 165] on card-message at bounding box center [815, 162] width 15 height 15
click at [814, 160] on card-message at bounding box center [815, 162] width 15 height 15
click at [832, 160] on menu-btn-icon "Open menu" at bounding box center [832, 162] width 15 height 15
click at [185, 169] on link "[PHONE_NUMBER]" at bounding box center [225, 168] width 131 height 5
click at [179, 157] on link "[PERSON_NAME]" at bounding box center [188, 159] width 56 height 10
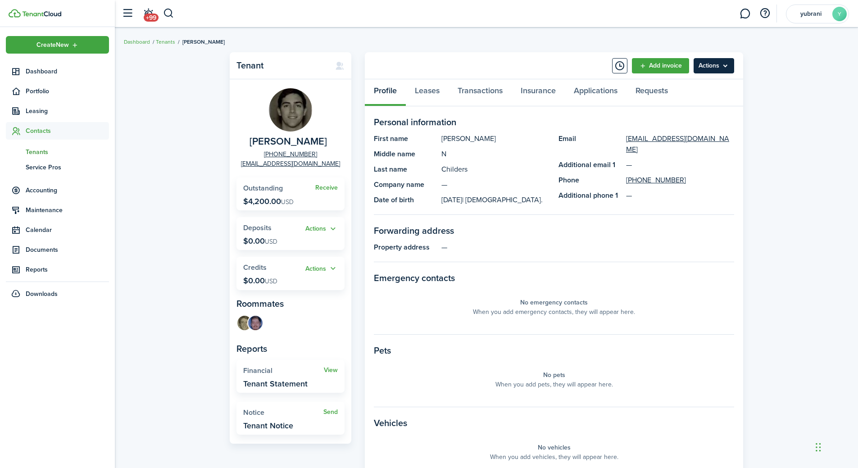
click at [719, 66] on menu-btn "Actions" at bounding box center [714, 65] width 41 height 15
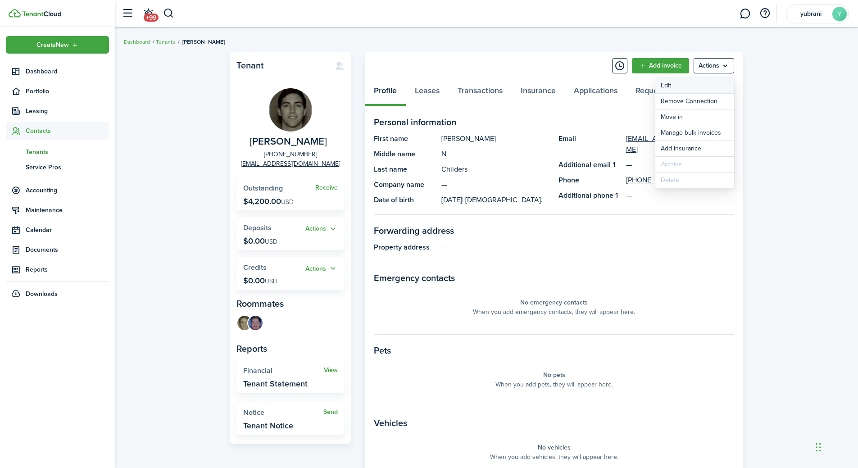
click at [690, 84] on link "Edit" at bounding box center [695, 85] width 79 height 15
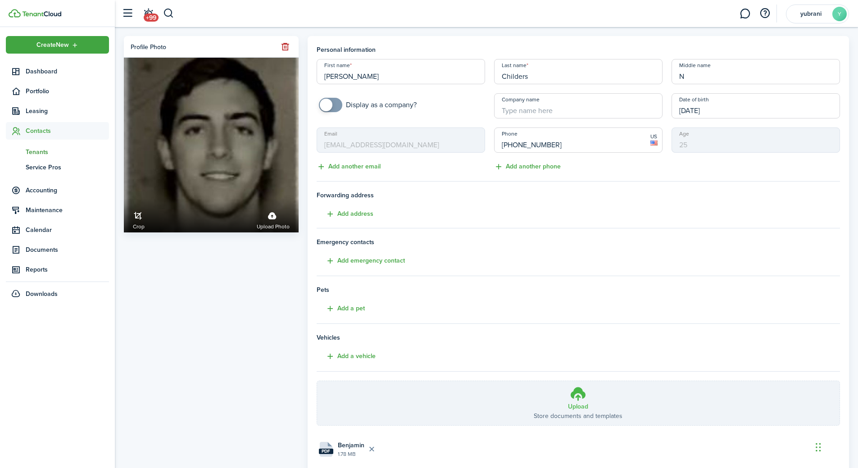
click at [583, 406] on h3 "Upload" at bounding box center [578, 406] width 20 height 9
click at [317, 381] on input "Upload Store documents and templates Choose file" at bounding box center [317, 381] width 0 height 0
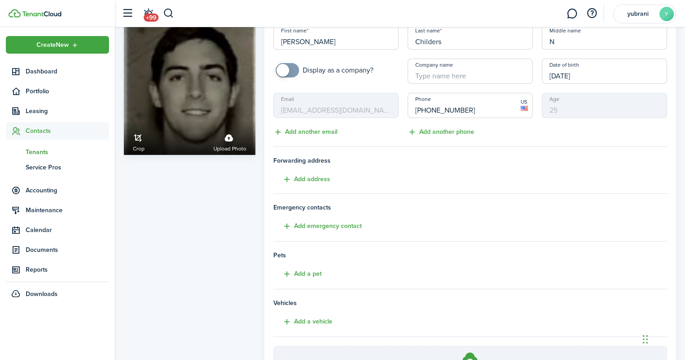
scroll to position [135, 0]
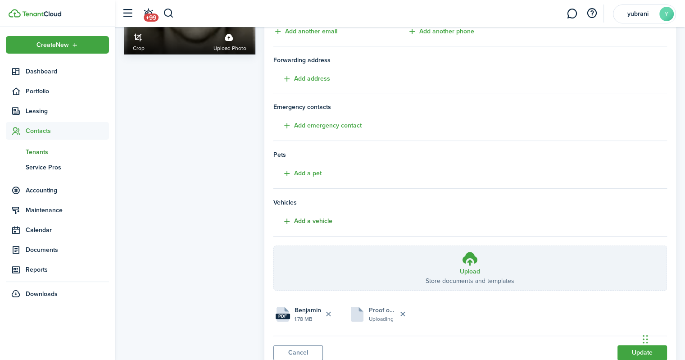
click at [301, 218] on button "Add a vehicle" at bounding box center [303, 221] width 59 height 10
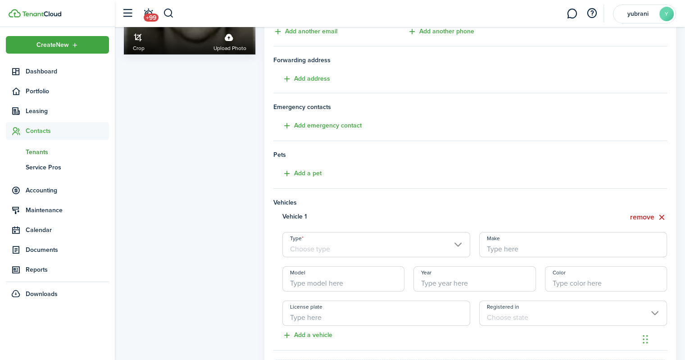
click at [317, 246] on input "Type" at bounding box center [377, 244] width 188 height 25
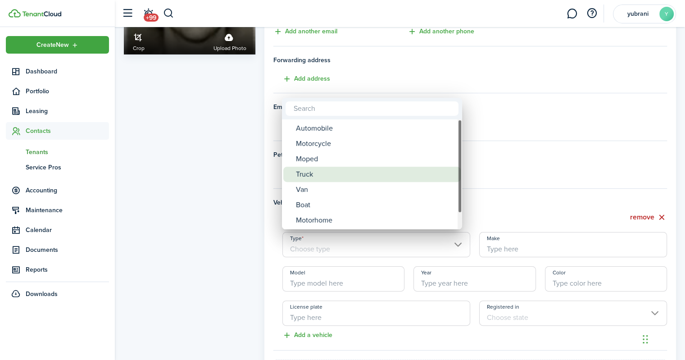
click at [309, 173] on div "Truck" at bounding box center [376, 174] width 160 height 15
type input "Truck"
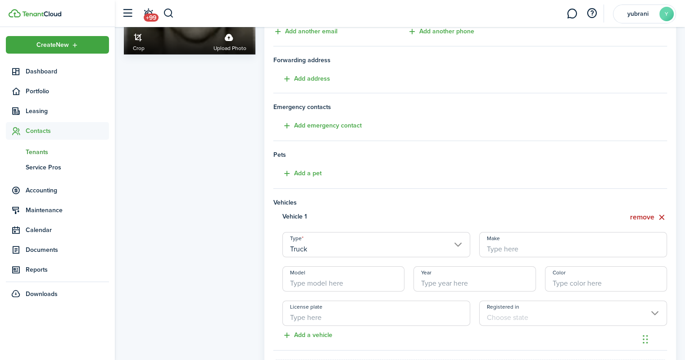
click at [493, 249] on input "Make" at bounding box center [573, 244] width 188 height 25
click at [506, 246] on input "Make" at bounding box center [573, 244] width 188 height 25
click at [311, 282] on input "Model" at bounding box center [344, 278] width 123 height 25
type input "Sierra"
type input "2014"
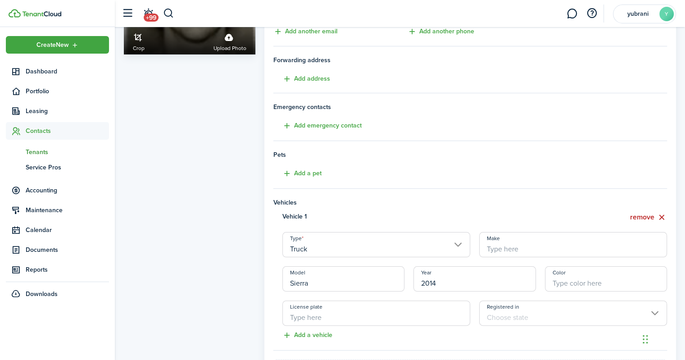
click at [525, 246] on input "Make" at bounding box center [573, 244] width 188 height 25
type input "GMC Sierra 1500"
click at [375, 317] on input "License plate" at bounding box center [377, 313] width 188 height 25
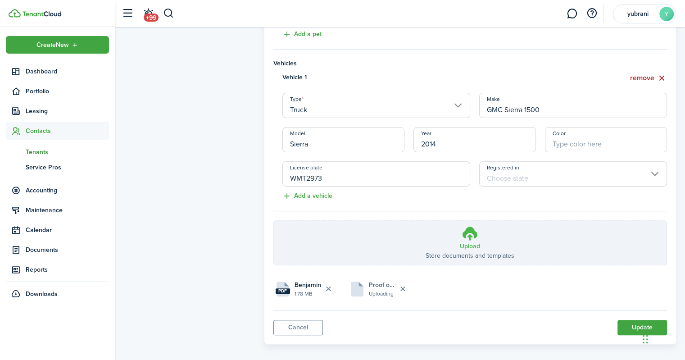
scroll to position [281, 0]
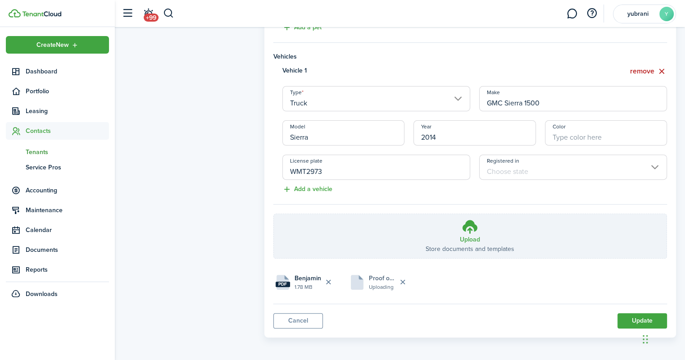
click at [547, 166] on input "Registered in" at bounding box center [573, 167] width 188 height 25
type input "WMT2973"
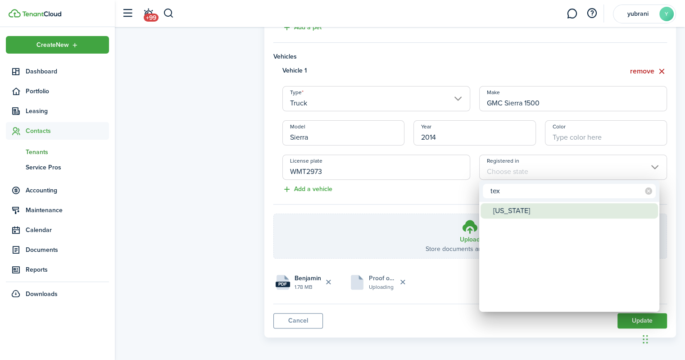
type input "tex"
click at [502, 205] on div "[US_STATE]" at bounding box center [573, 210] width 160 height 15
type input "[US_STATE]"
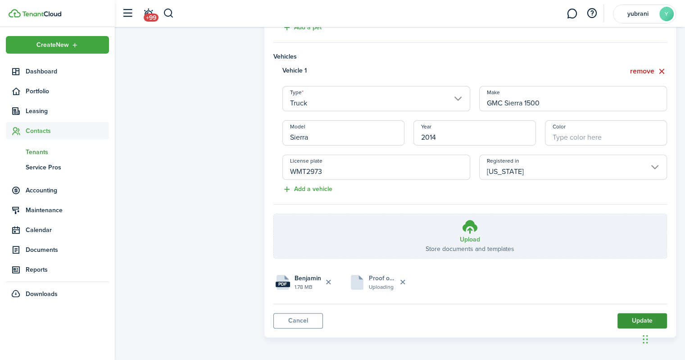
click at [639, 317] on button "Update" at bounding box center [643, 320] width 50 height 15
click at [375, 283] on file-description "Uploading" at bounding box center [382, 287] width 27 height 8
